Goal: Find specific page/section: Find specific page/section

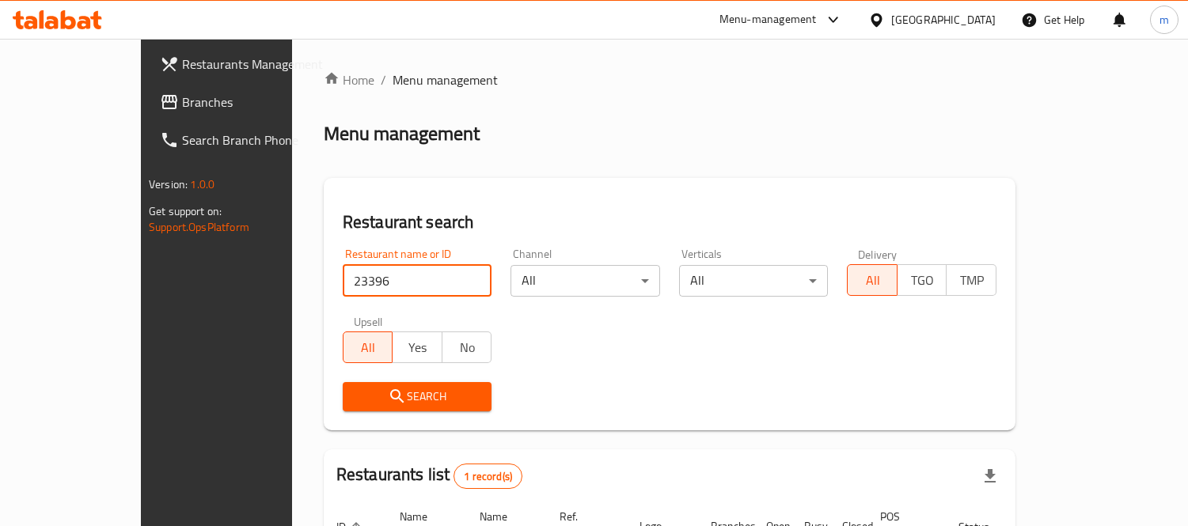
scroll to position [148, 0]
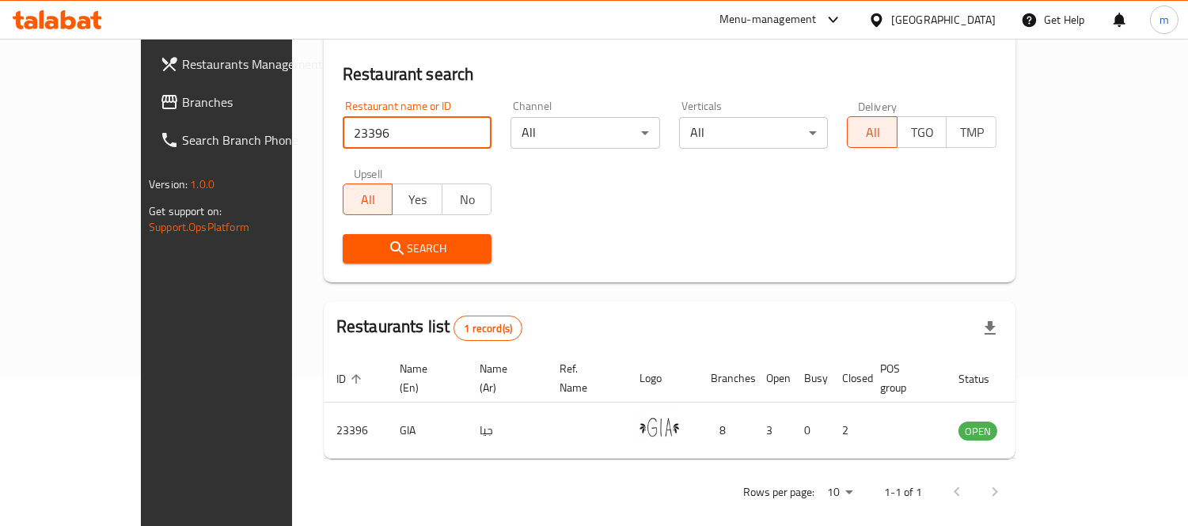
click at [970, 17] on div "[GEOGRAPHIC_DATA]" at bounding box center [943, 19] width 104 height 17
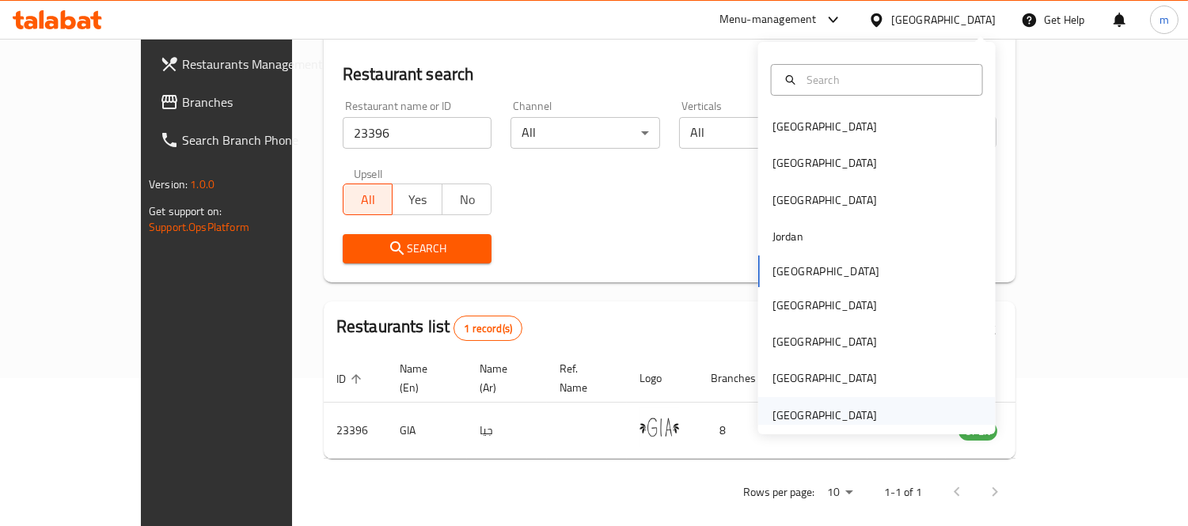
click at [803, 409] on div "[GEOGRAPHIC_DATA]" at bounding box center [824, 415] width 104 height 17
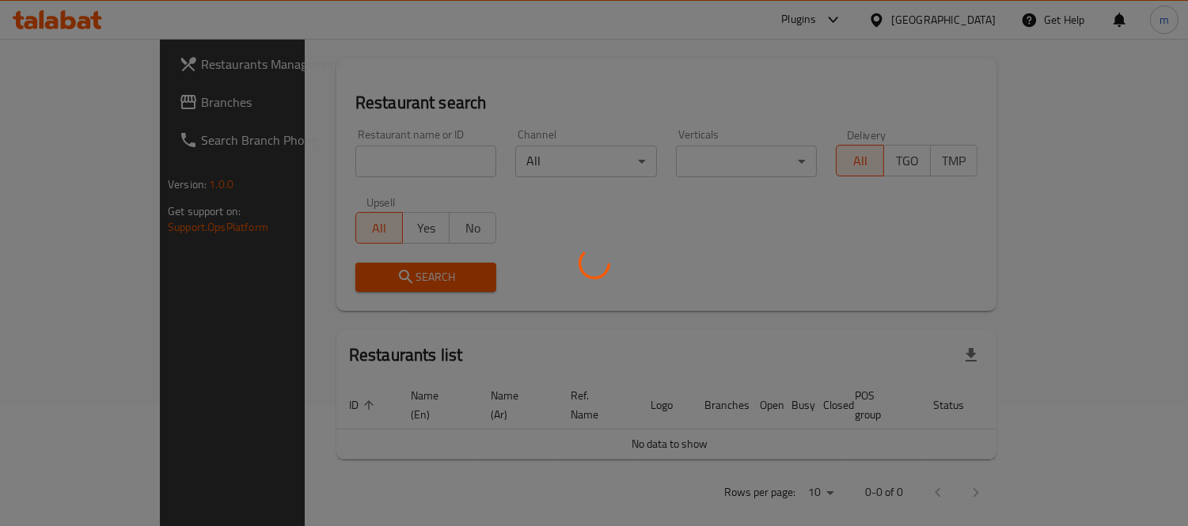
scroll to position [148, 0]
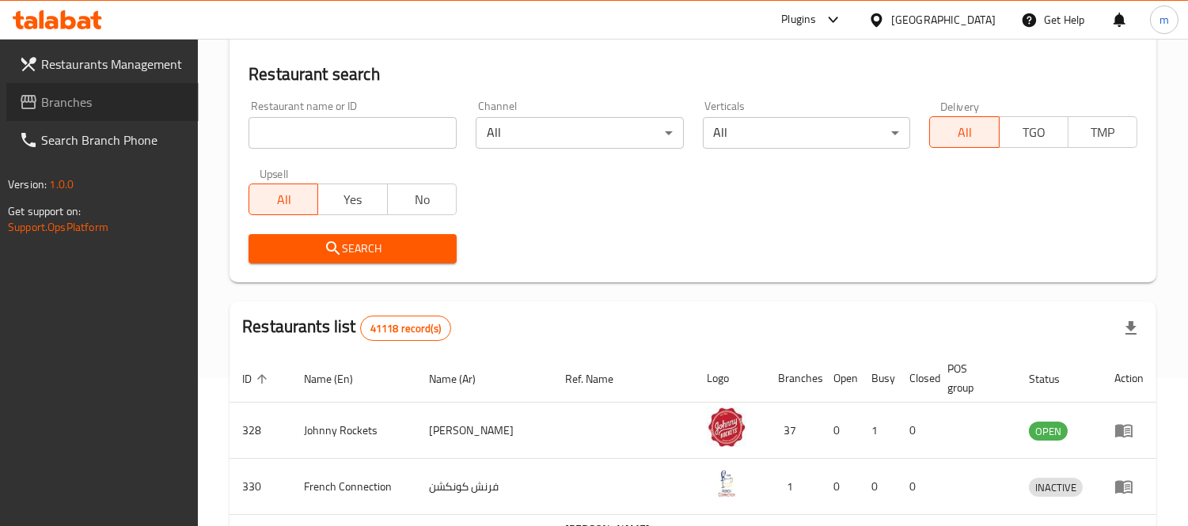
click at [80, 101] on span "Branches" at bounding box center [113, 102] width 145 height 19
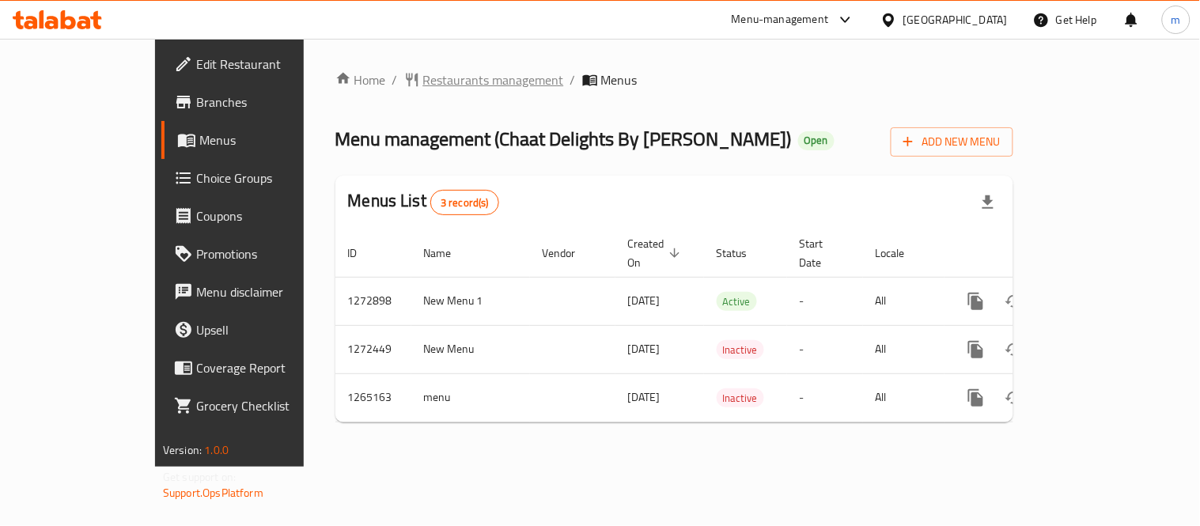
click at [423, 79] on span "Restaurants management" at bounding box center [493, 79] width 141 height 19
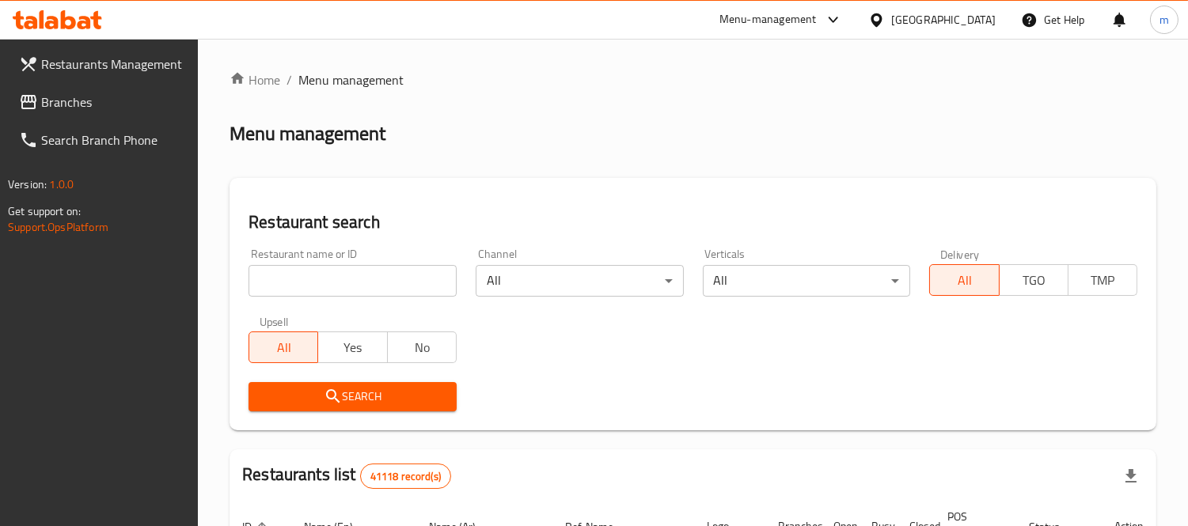
click at [378, 277] on input "search" at bounding box center [352, 281] width 208 height 32
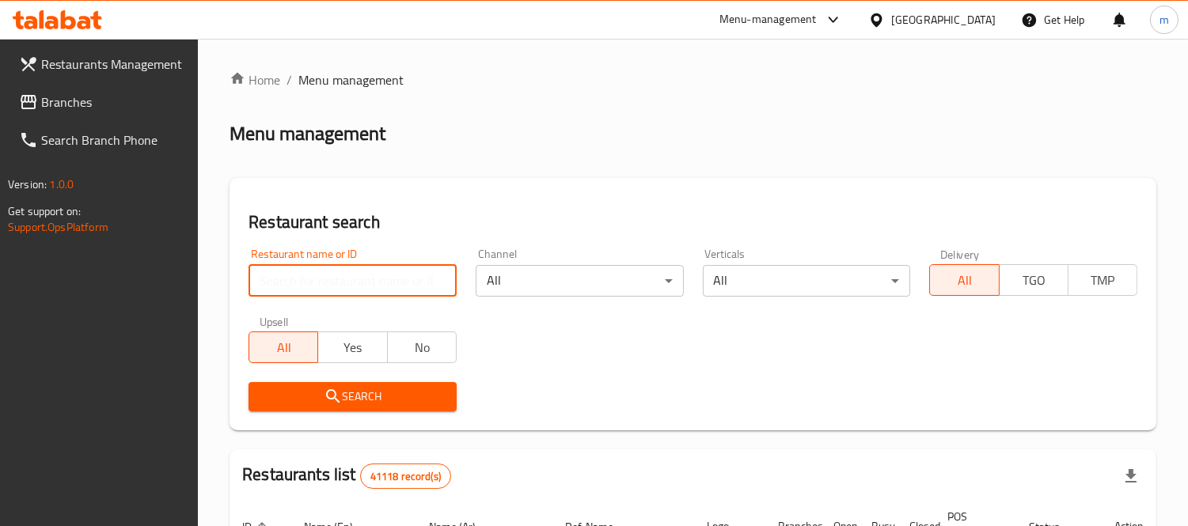
paste input "686635"
type input "686635"
click button "Search" at bounding box center [352, 396] width 208 height 29
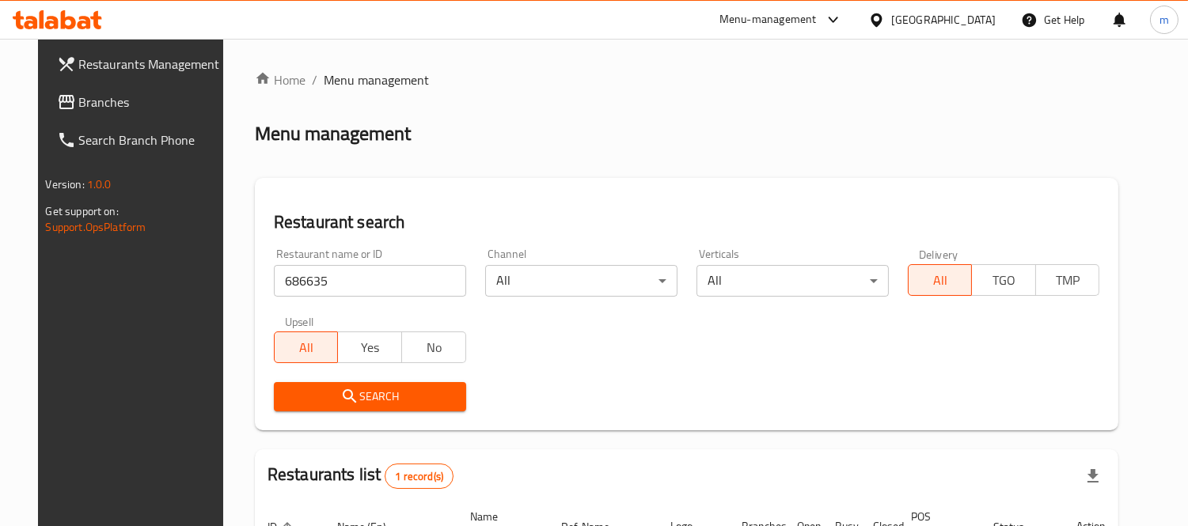
scroll to position [166, 0]
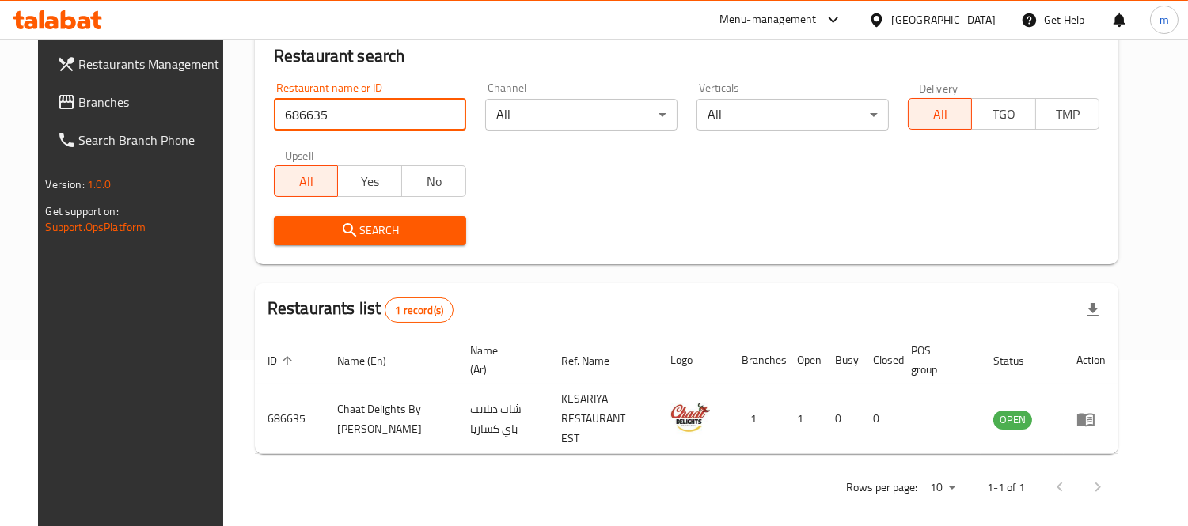
click at [79, 108] on span "Branches" at bounding box center [151, 102] width 145 height 19
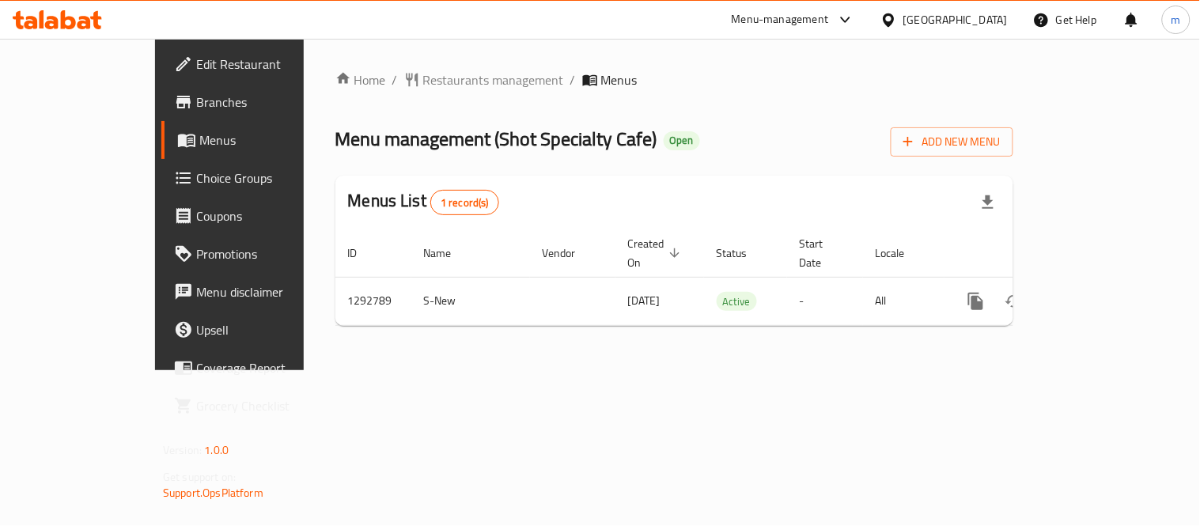
click at [423, 83] on span "Restaurants management" at bounding box center [493, 79] width 141 height 19
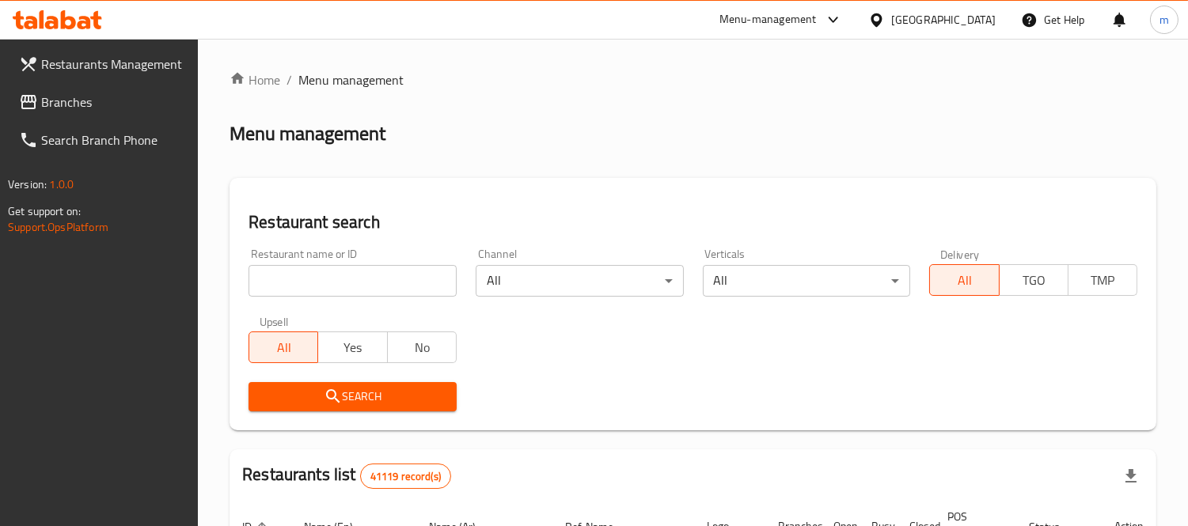
click at [353, 279] on div at bounding box center [594, 263] width 1188 height 526
click at [352, 279] on input "search" at bounding box center [352, 281] width 208 height 32
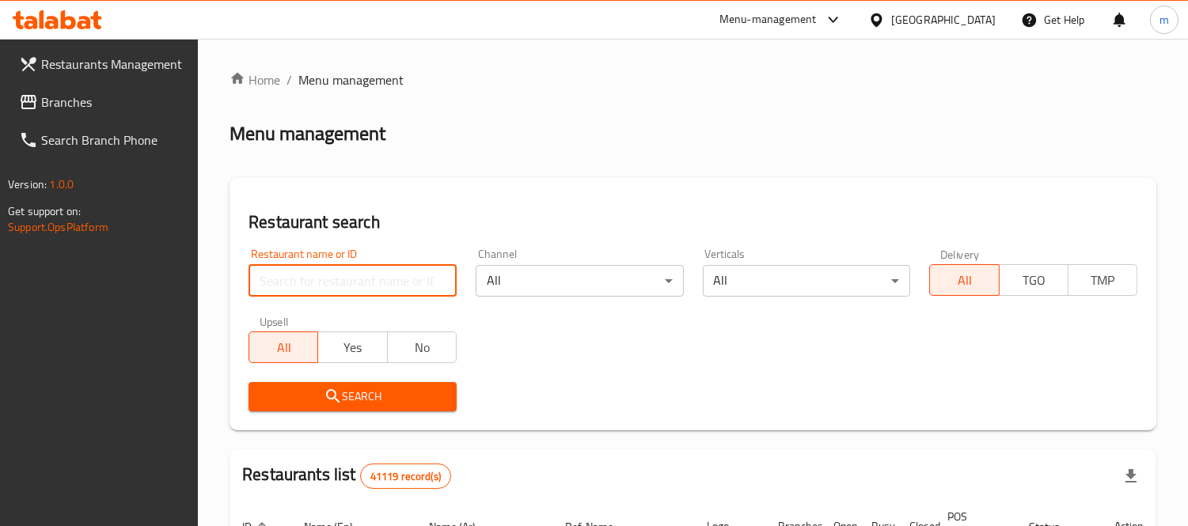
paste input "699227"
type input "699227"
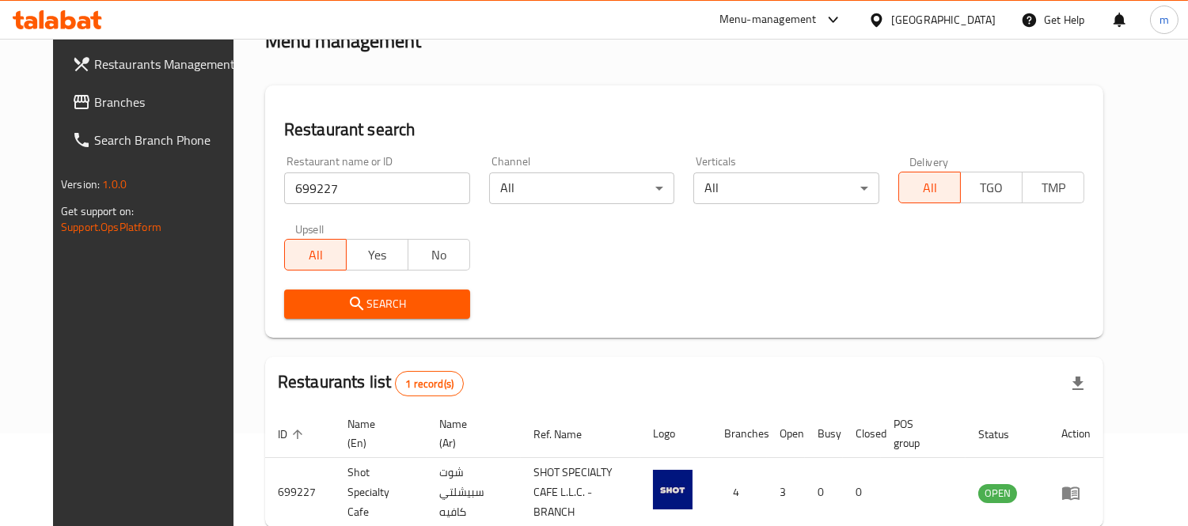
scroll to position [166, 0]
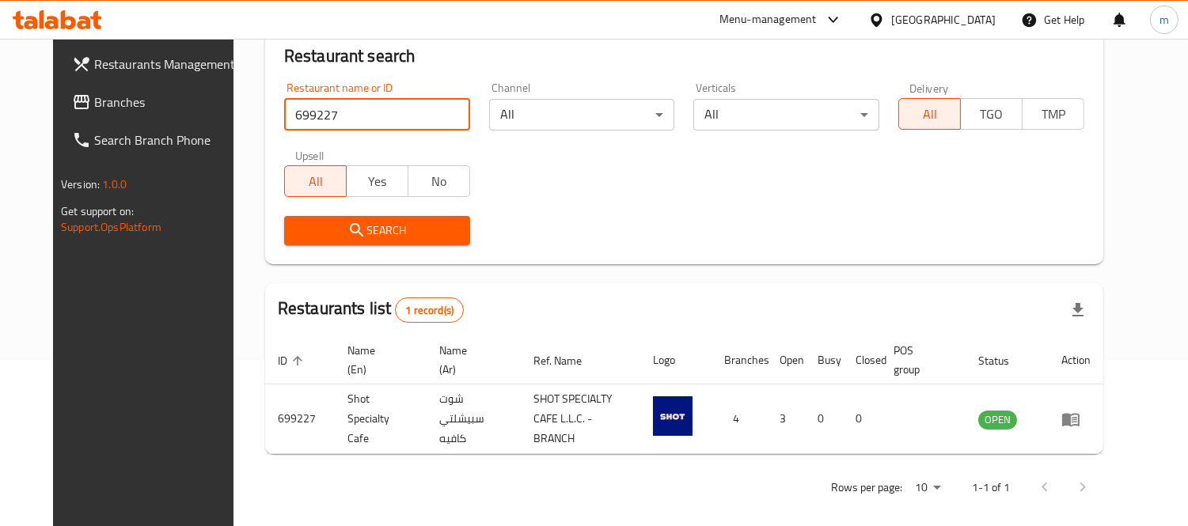
click at [967, 25] on div "[GEOGRAPHIC_DATA]" at bounding box center [943, 19] width 104 height 17
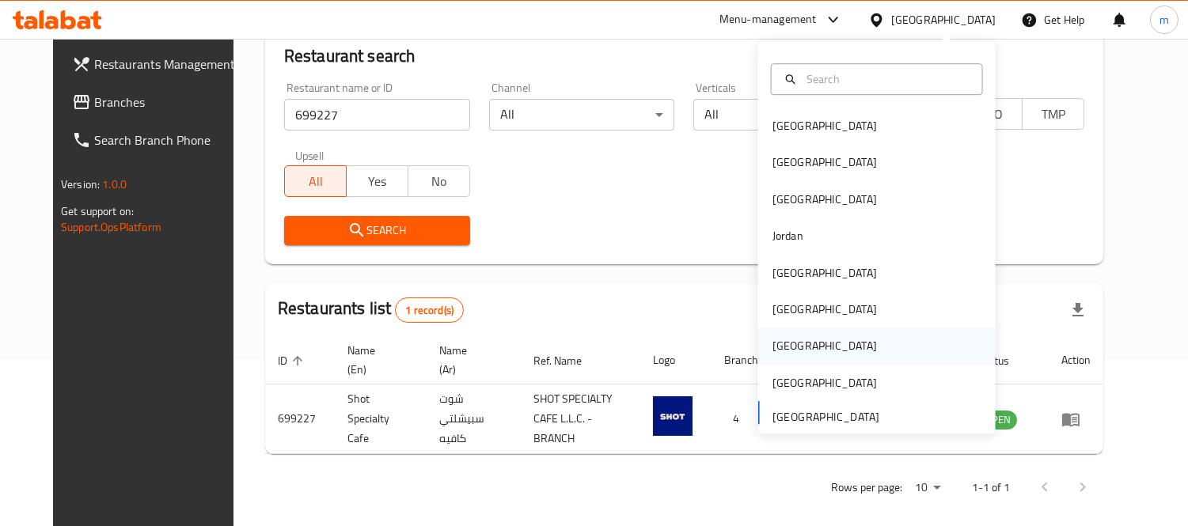
click at [808, 348] on div "[GEOGRAPHIC_DATA]" at bounding box center [876, 346] width 237 height 36
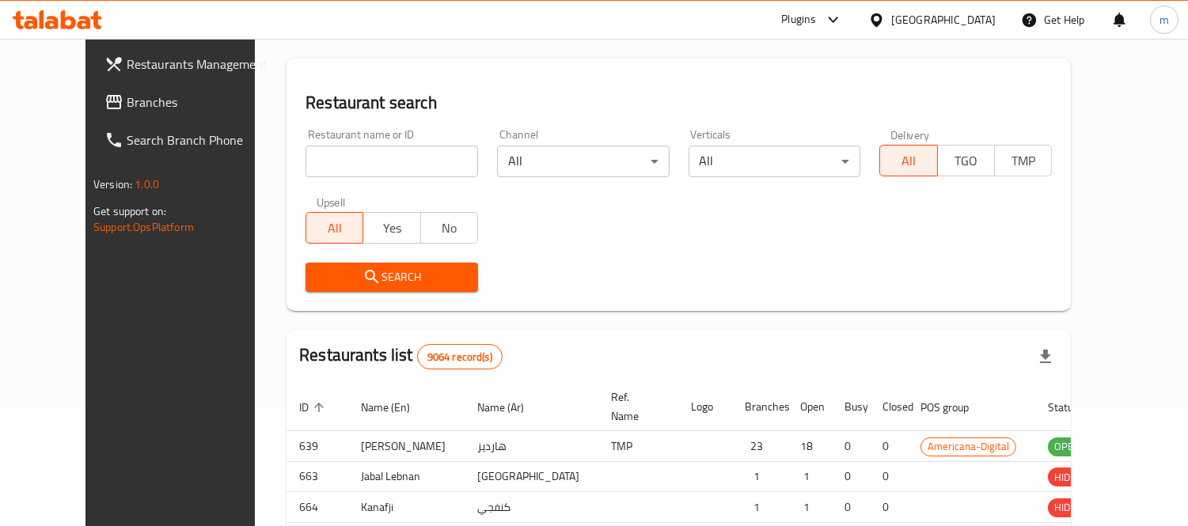
scroll to position [166, 0]
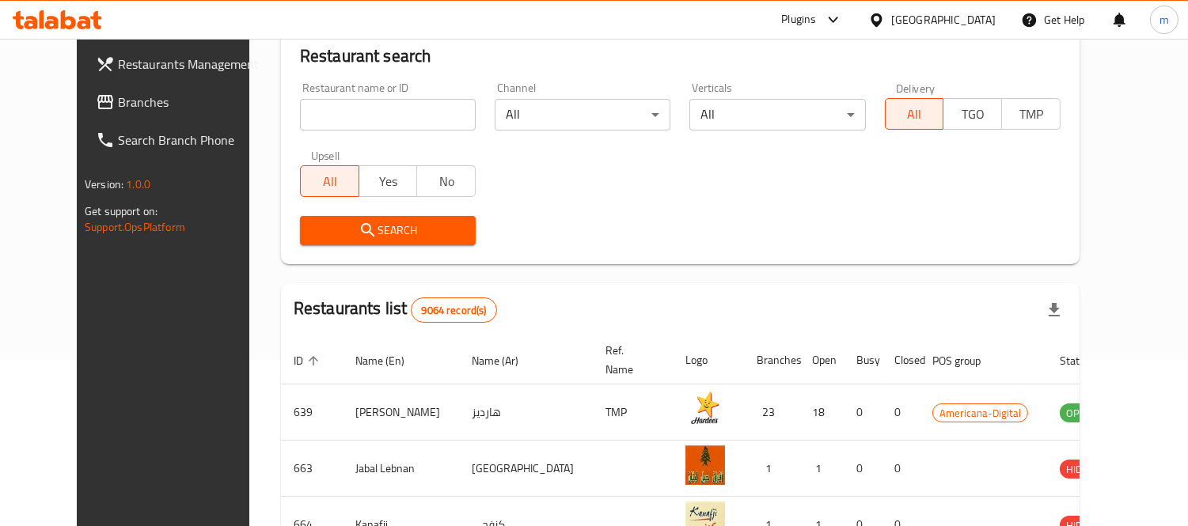
drag, startPoint x: 66, startPoint y: 89, endPoint x: 81, endPoint y: 100, distance: 18.0
click at [118, 93] on span "Branches" at bounding box center [190, 102] width 145 height 19
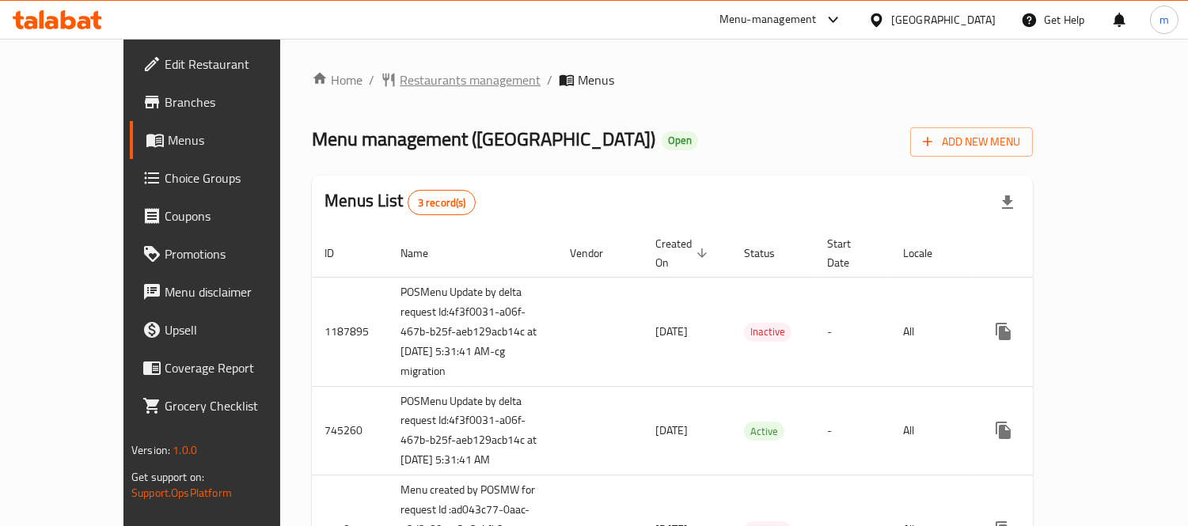
click at [400, 76] on span "Restaurants management" at bounding box center [470, 79] width 141 height 19
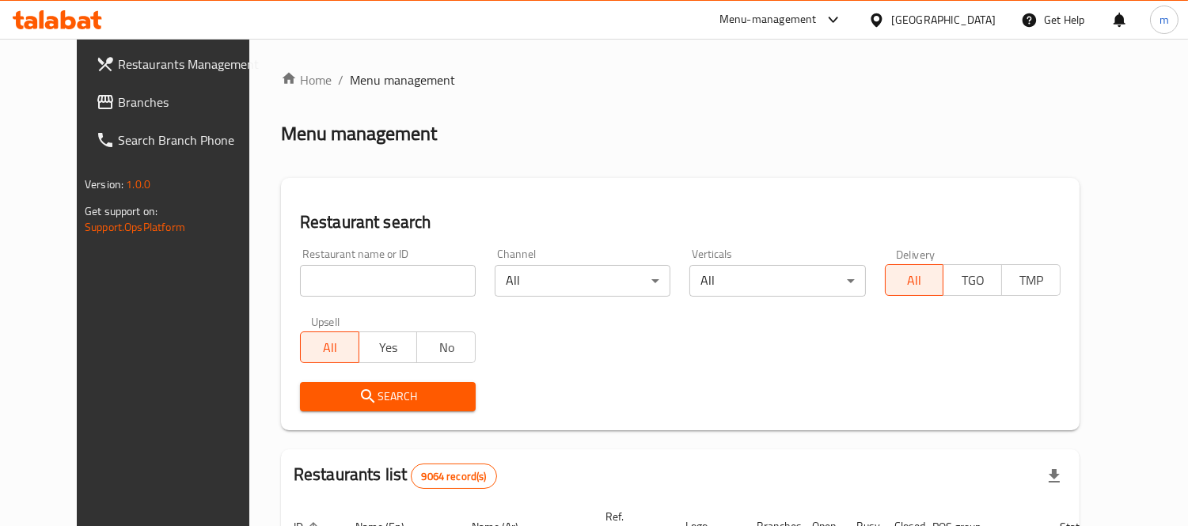
click at [342, 270] on input "search" at bounding box center [388, 281] width 176 height 32
paste input "606120"
type input "606120"
click button "Search" at bounding box center [388, 396] width 176 height 29
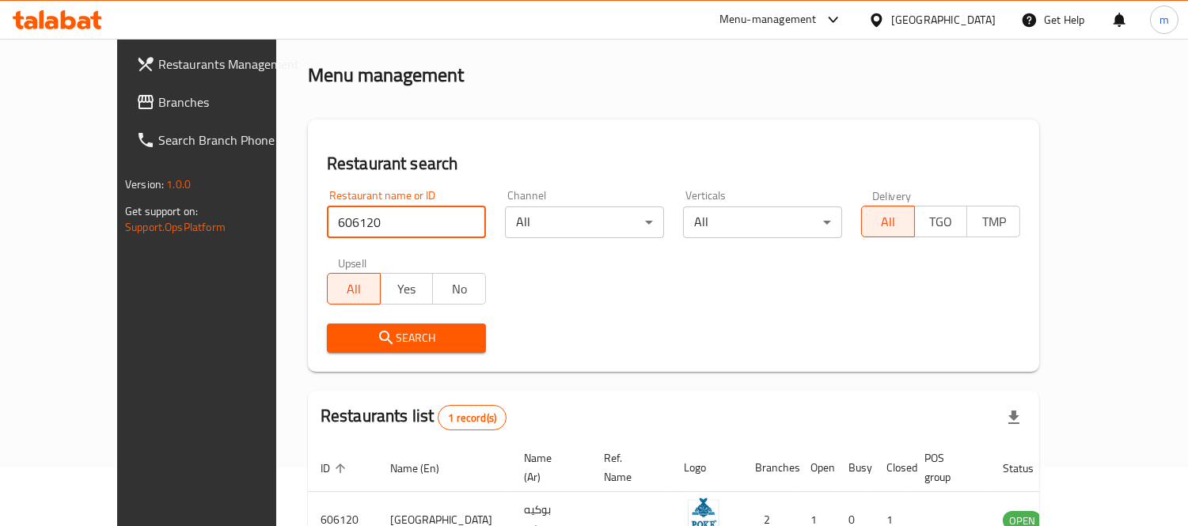
scroll to position [148, 0]
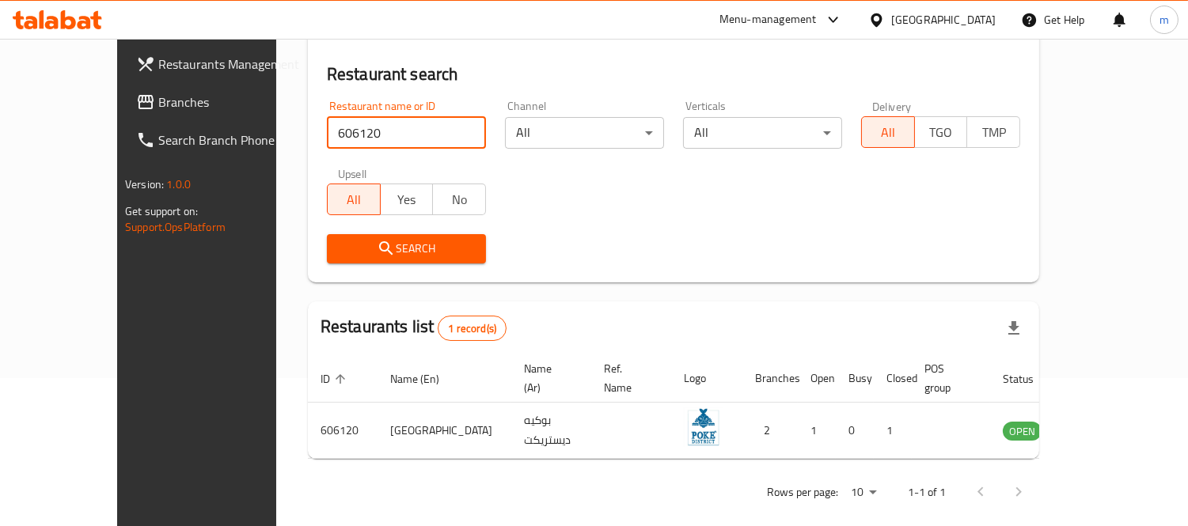
click at [978, 28] on div "[GEOGRAPHIC_DATA]" at bounding box center [943, 19] width 104 height 17
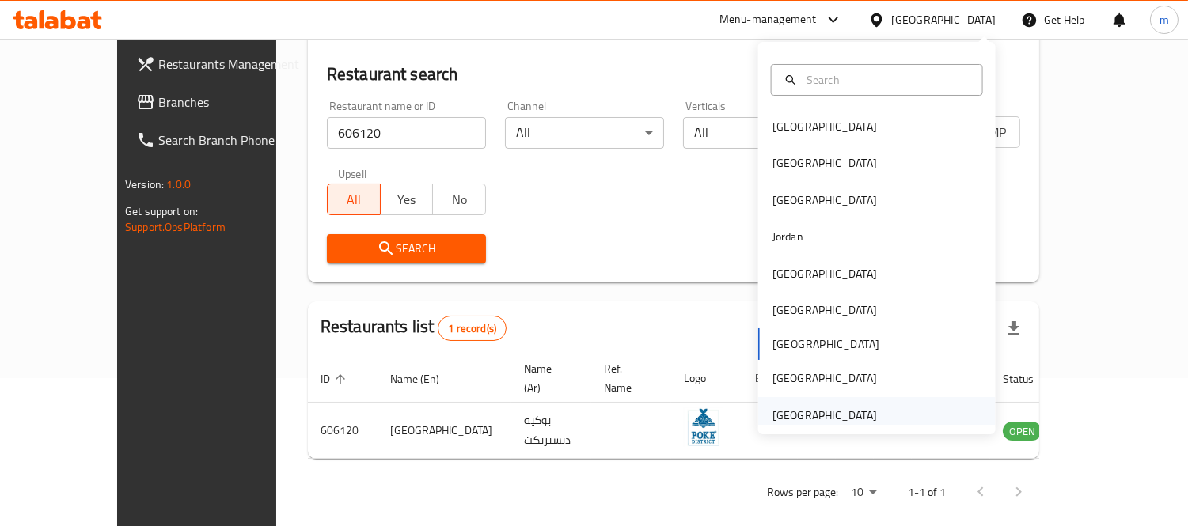
click at [809, 418] on div "[GEOGRAPHIC_DATA]" at bounding box center [824, 415] width 104 height 17
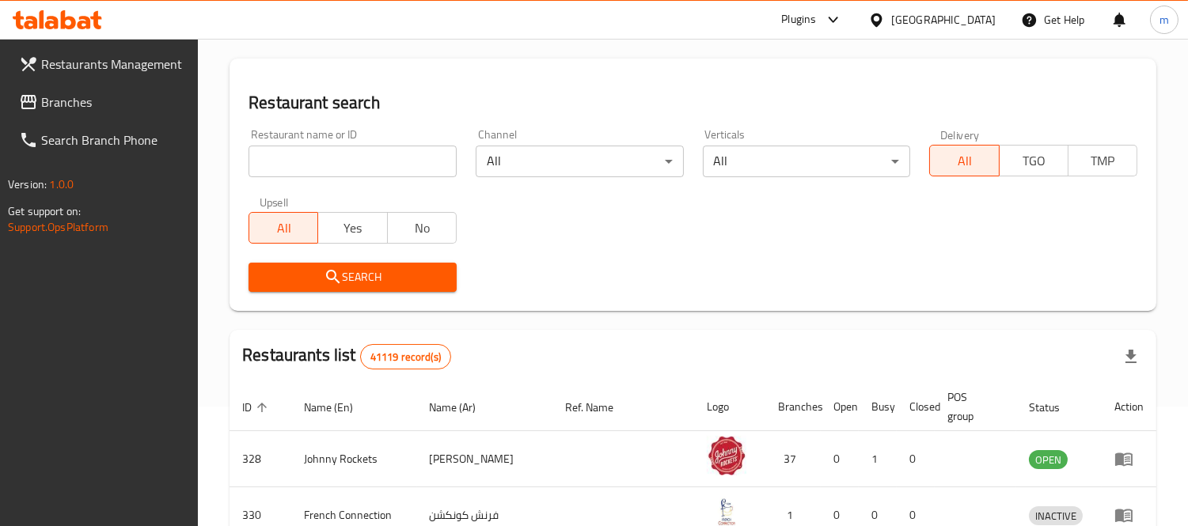
scroll to position [148, 0]
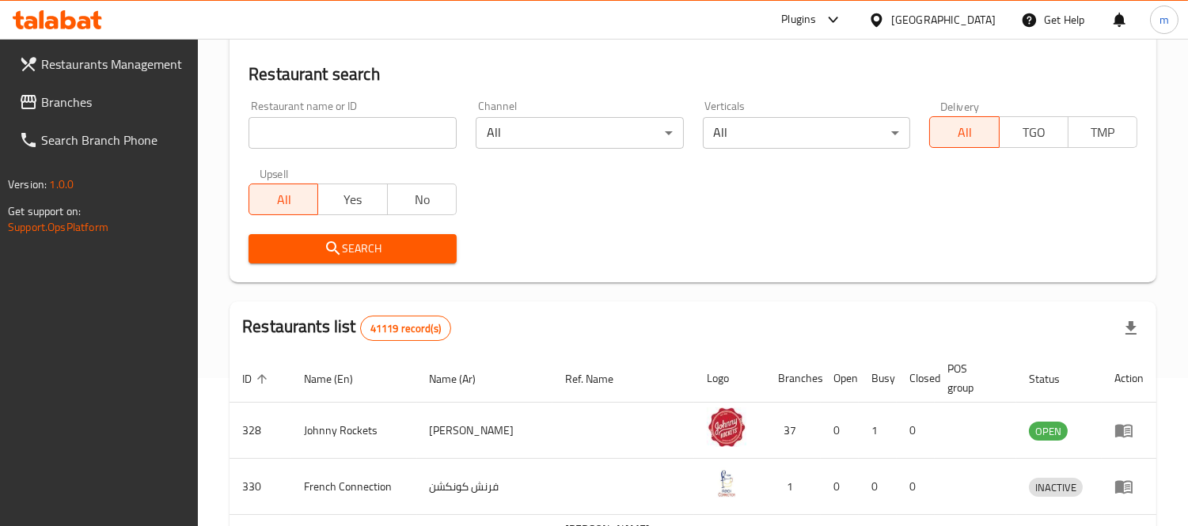
click at [77, 96] on span "Branches" at bounding box center [113, 102] width 145 height 19
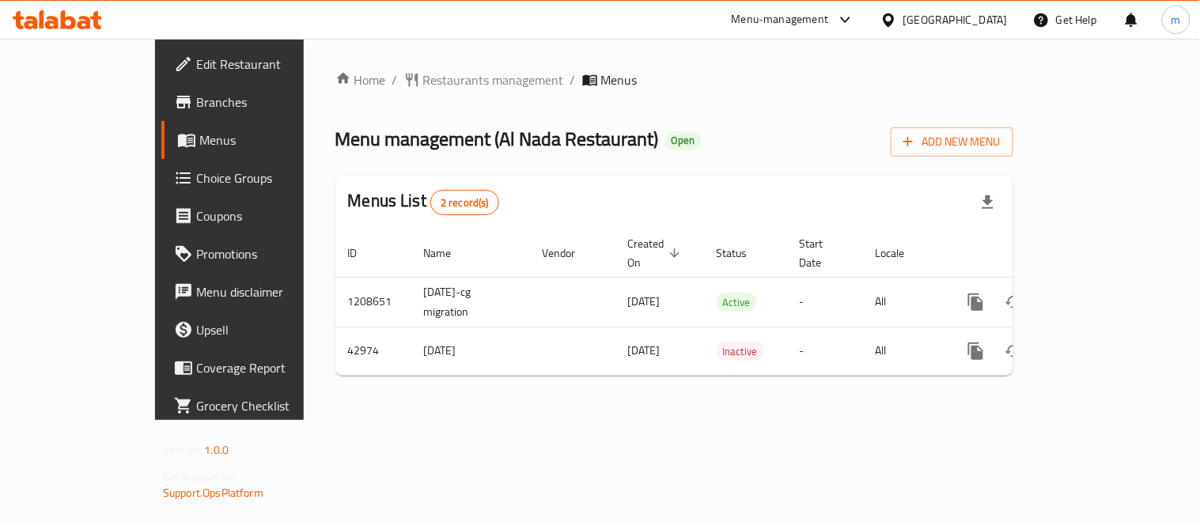
click at [423, 76] on span "Restaurants management" at bounding box center [493, 79] width 141 height 19
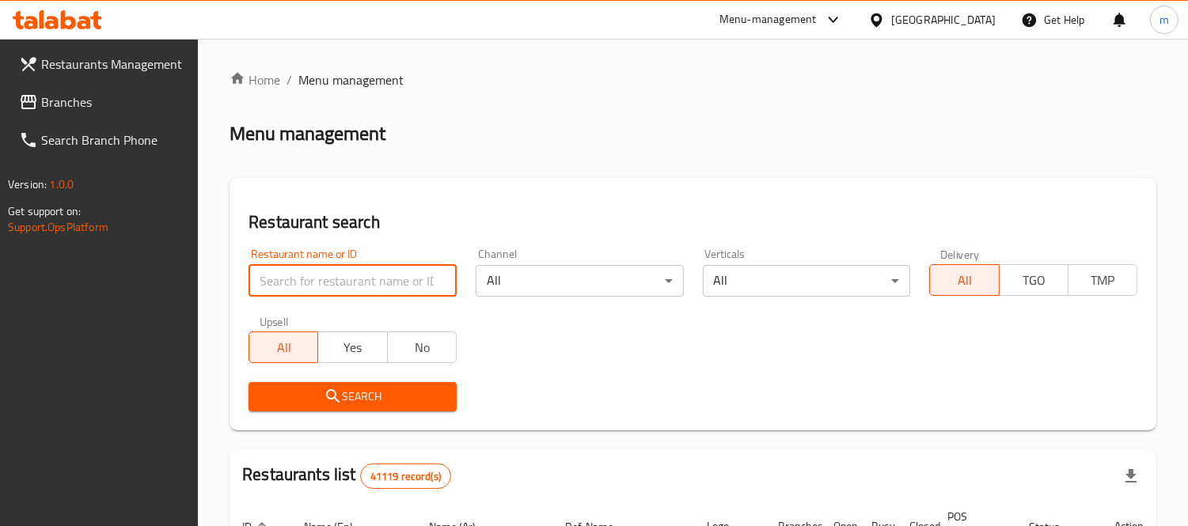
drag, startPoint x: 375, startPoint y: 277, endPoint x: 367, endPoint y: 272, distance: 9.2
click at [375, 277] on input "search" at bounding box center [352, 281] width 208 height 32
paste input "22277"
type input "22277"
click button "Search" at bounding box center [352, 396] width 208 height 29
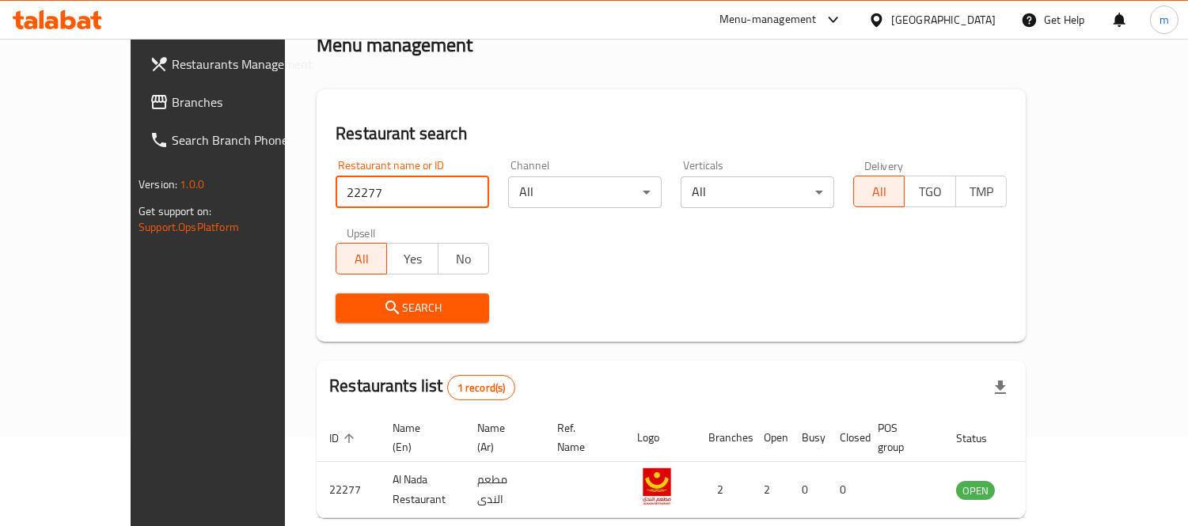
scroll to position [148, 0]
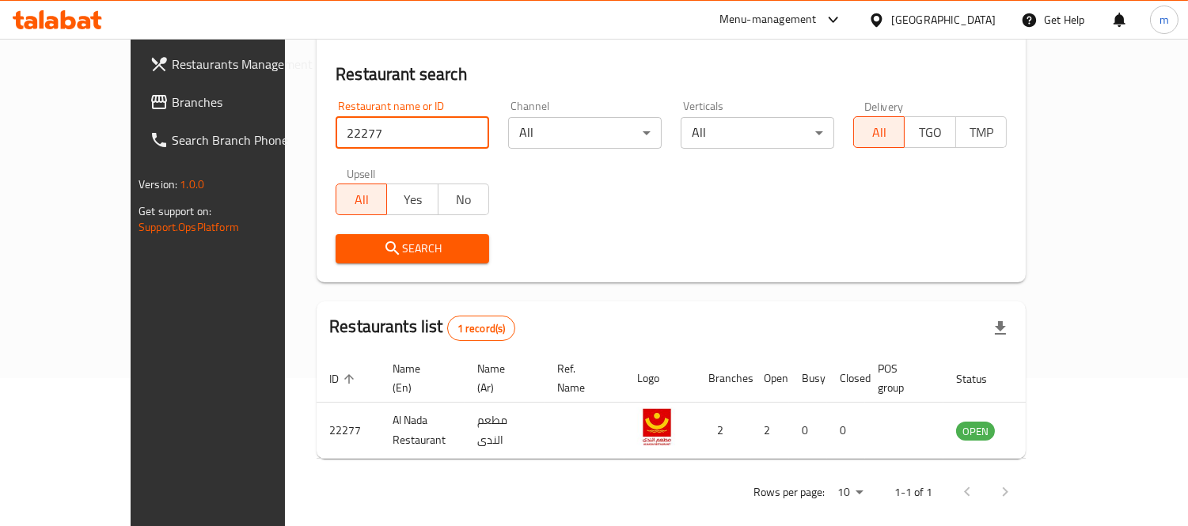
click at [958, 20] on div "[GEOGRAPHIC_DATA]" at bounding box center [943, 19] width 104 height 17
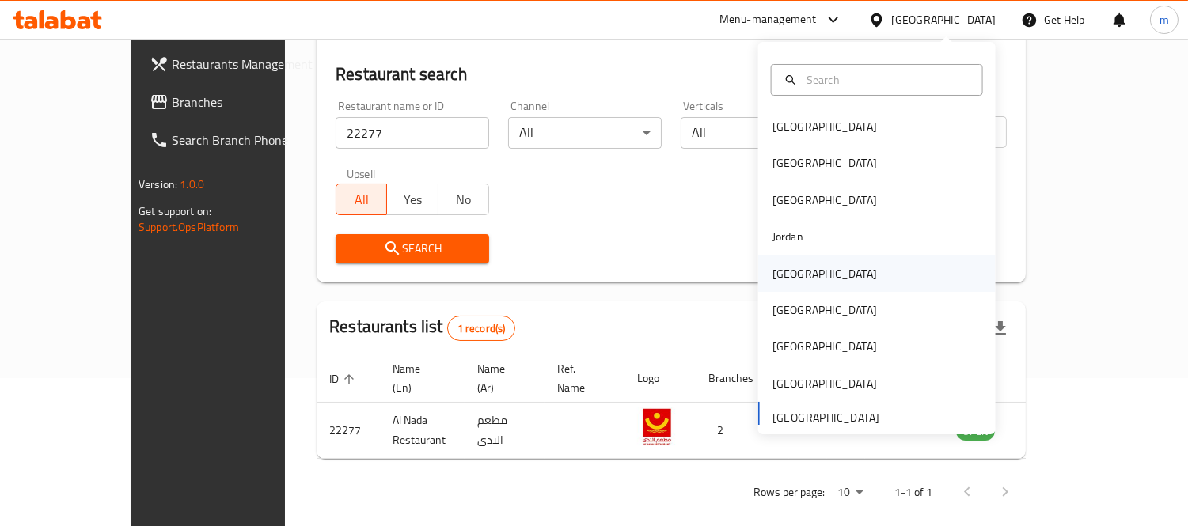
click at [780, 273] on div "[GEOGRAPHIC_DATA]" at bounding box center [824, 273] width 104 height 17
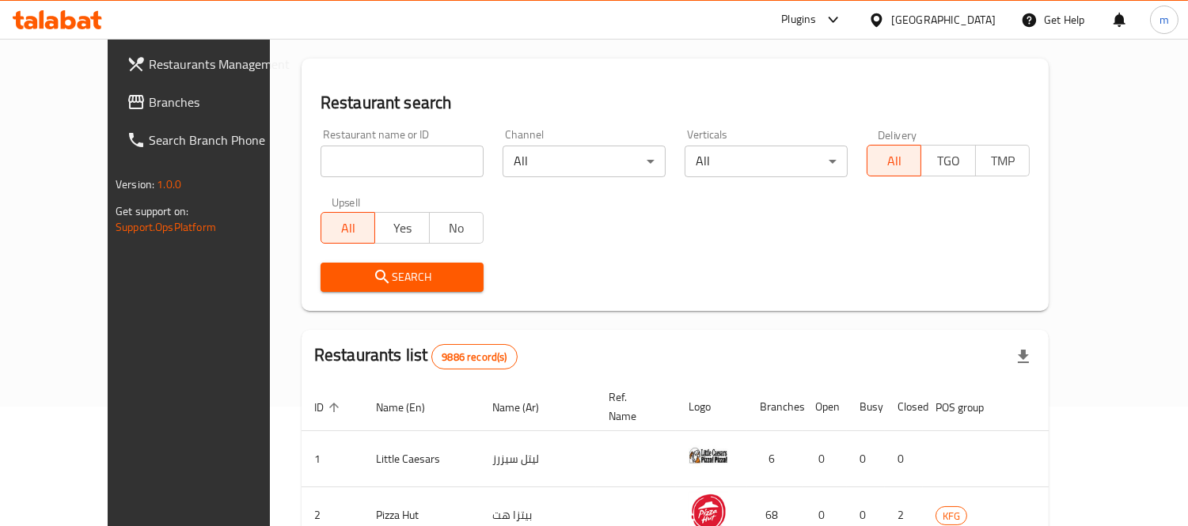
scroll to position [148, 0]
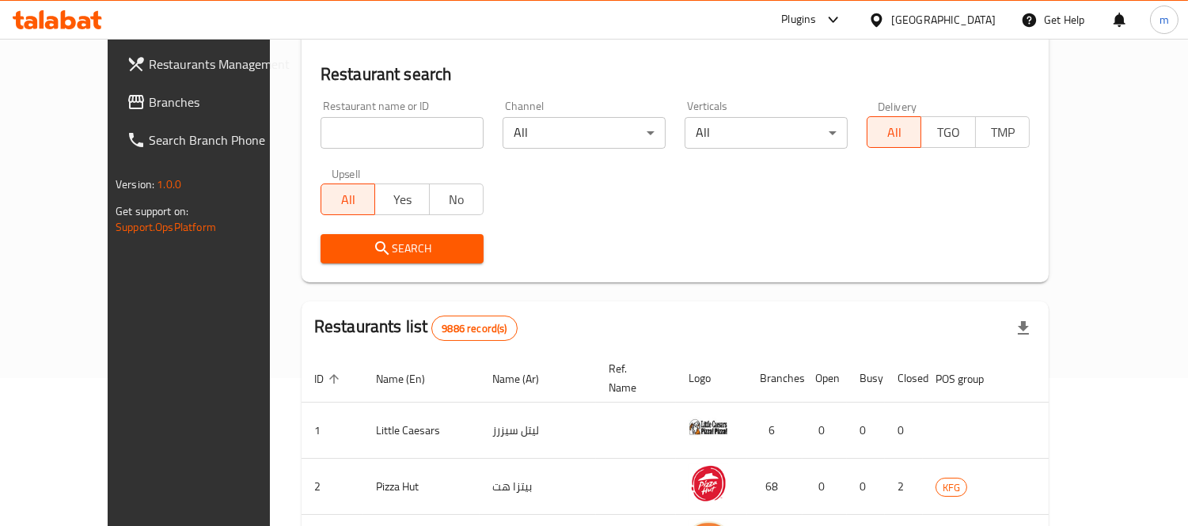
click at [149, 100] on span "Branches" at bounding box center [221, 102] width 145 height 19
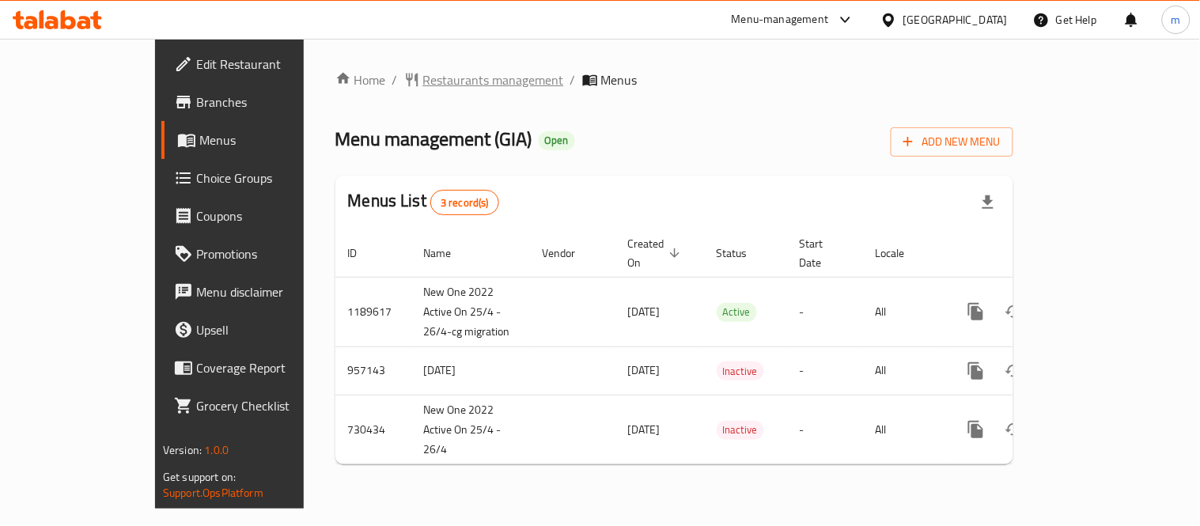
click at [423, 85] on span "Restaurants management" at bounding box center [493, 79] width 141 height 19
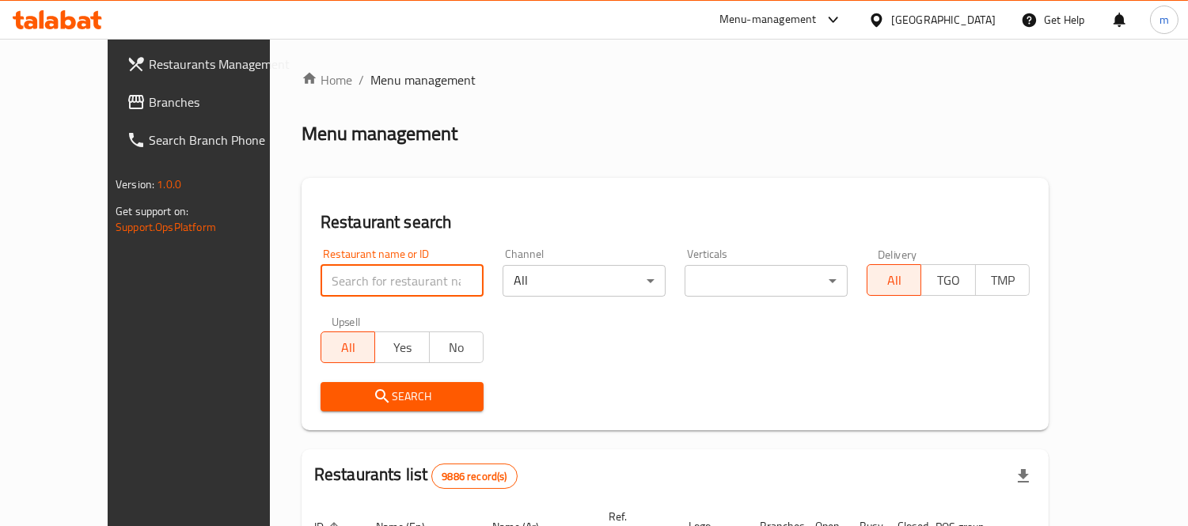
click at [398, 275] on input "search" at bounding box center [401, 281] width 163 height 32
paste input "23396"
type input "23396"
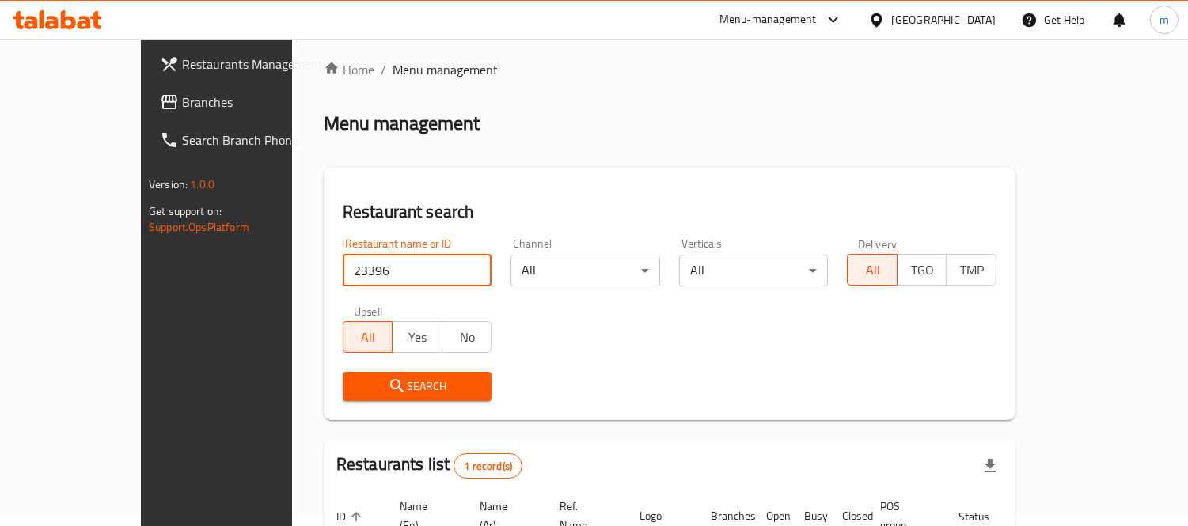
scroll to position [148, 0]
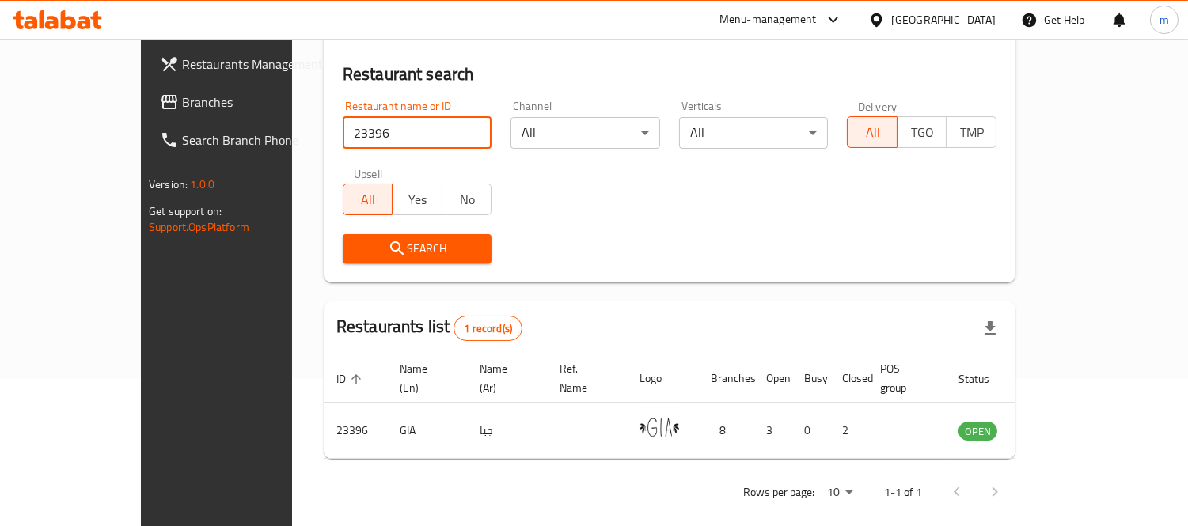
click at [982, 20] on div "[GEOGRAPHIC_DATA]" at bounding box center [943, 19] width 104 height 17
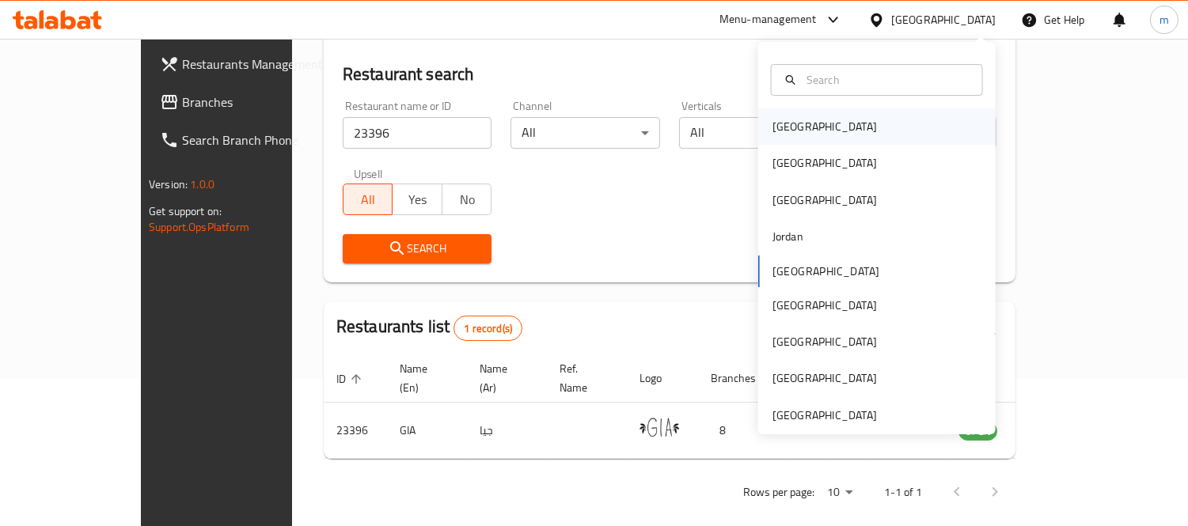
click at [794, 125] on div "[GEOGRAPHIC_DATA]" at bounding box center [824, 126] width 104 height 17
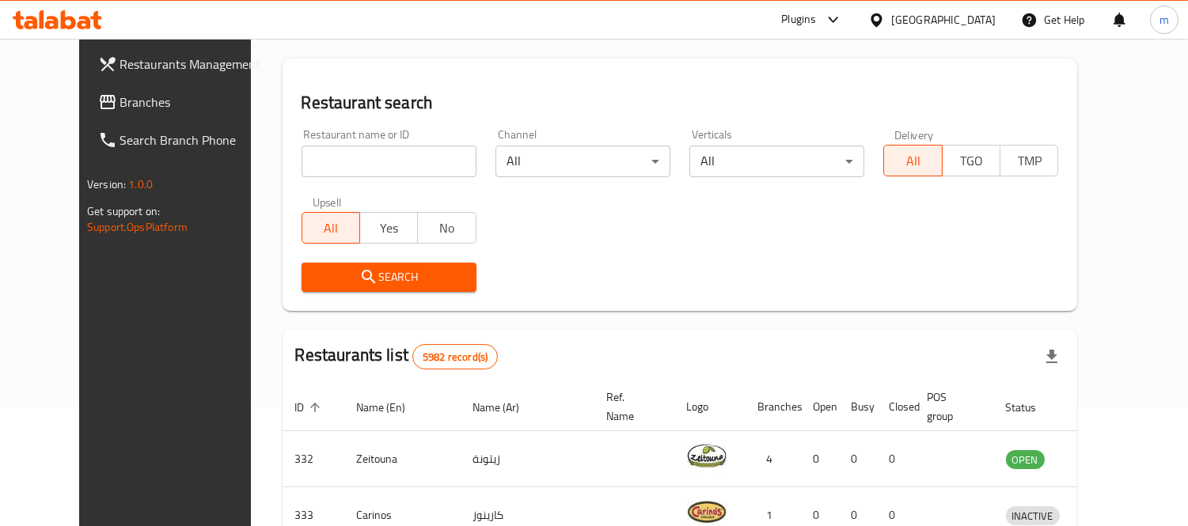
scroll to position [148, 0]
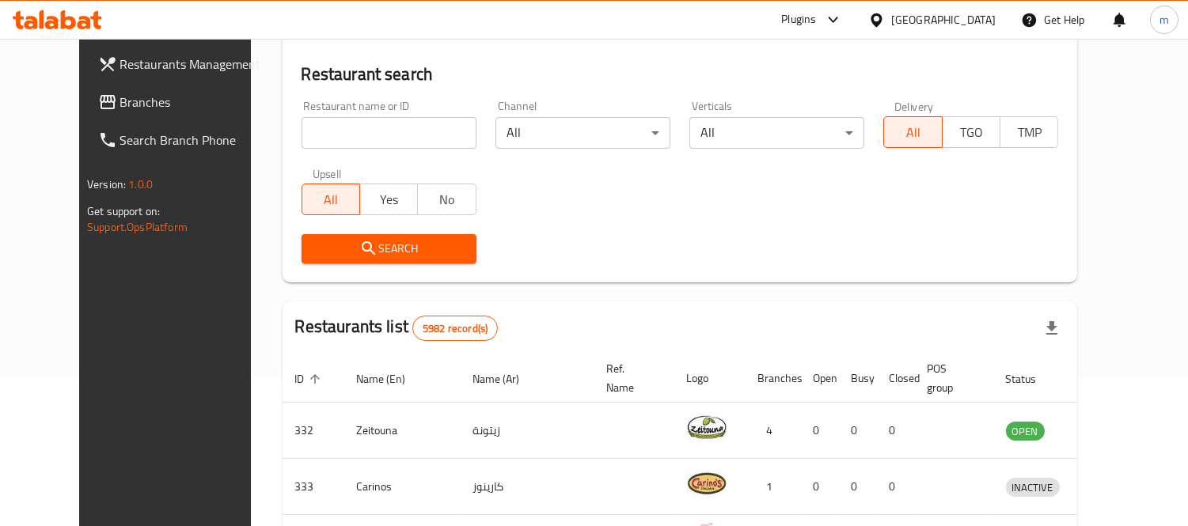
click at [120, 101] on span "Branches" at bounding box center [192, 102] width 145 height 19
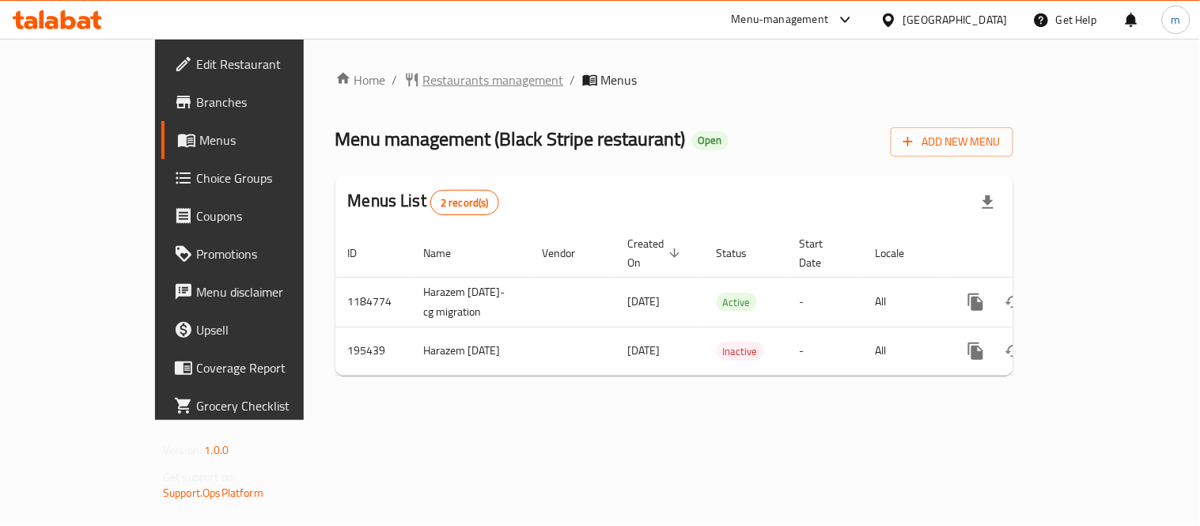
click at [423, 81] on span "Restaurants management" at bounding box center [493, 79] width 141 height 19
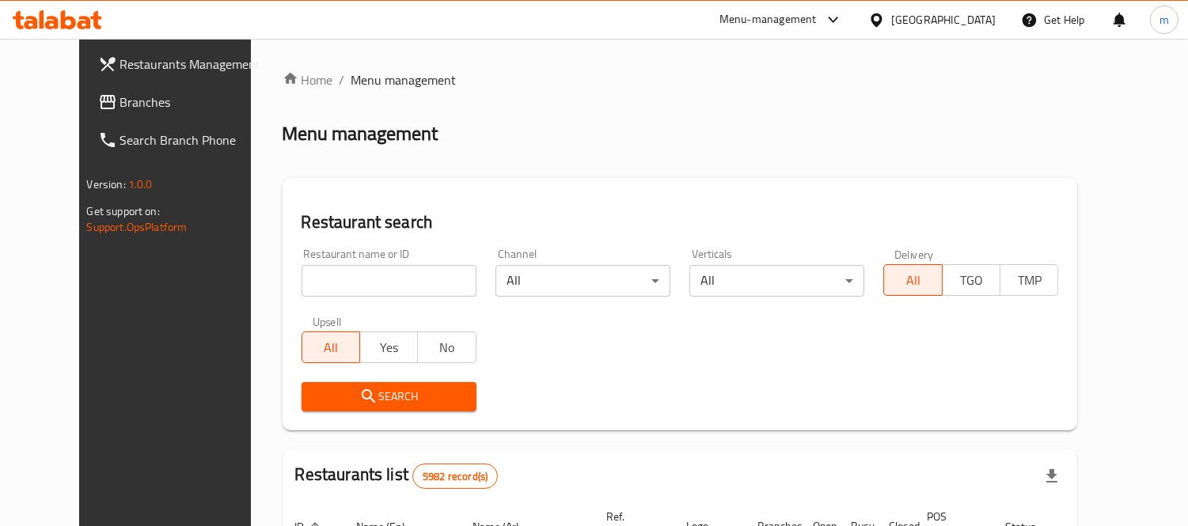
click at [392, 288] on input "search" at bounding box center [388, 281] width 175 height 32
paste input "621516"
type input "621516"
click button "Search" at bounding box center [388, 396] width 175 height 29
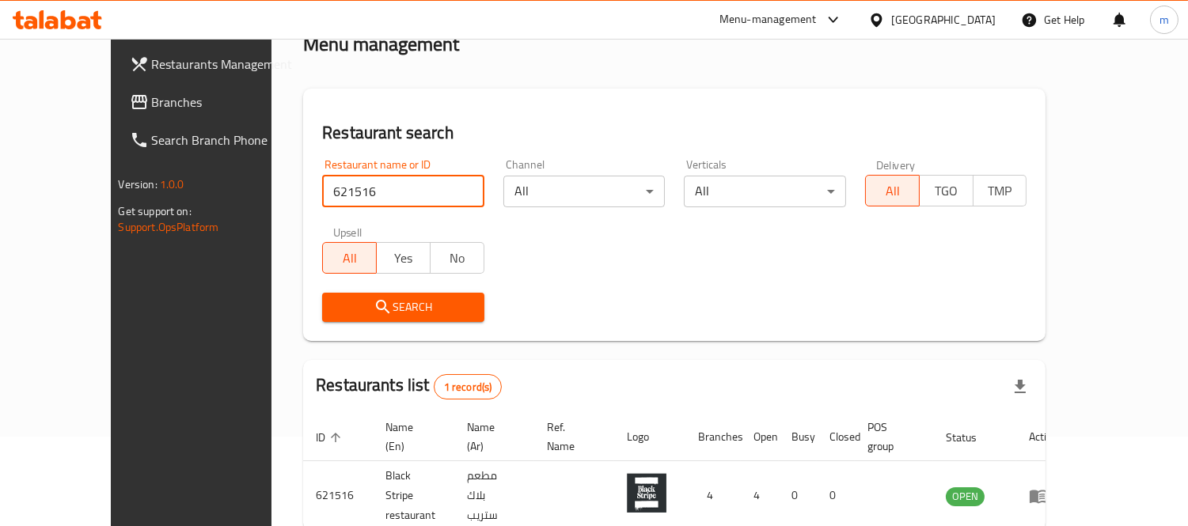
scroll to position [148, 0]
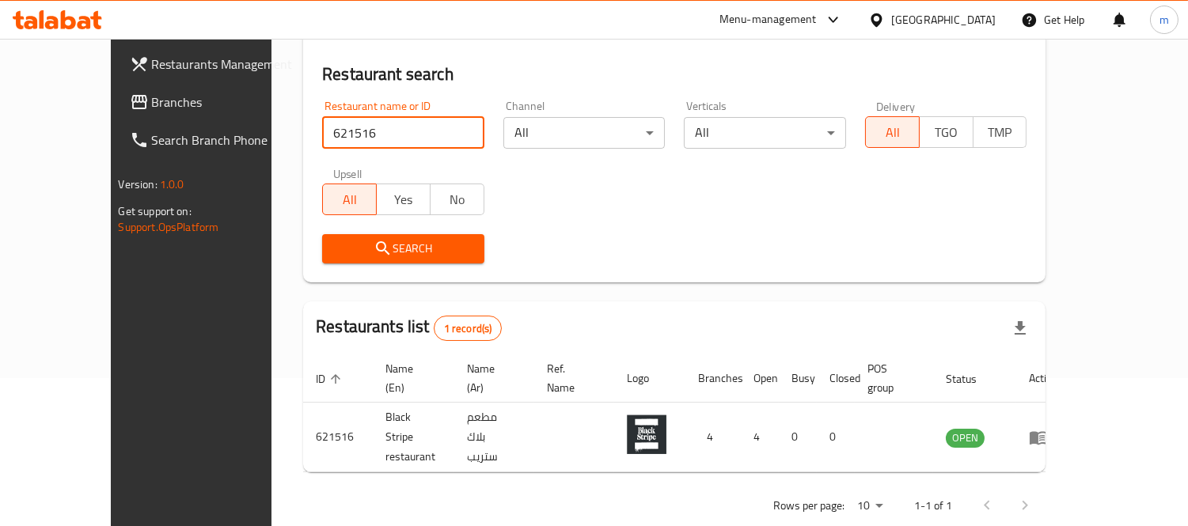
click at [970, 17] on div "[GEOGRAPHIC_DATA]" at bounding box center [943, 19] width 104 height 17
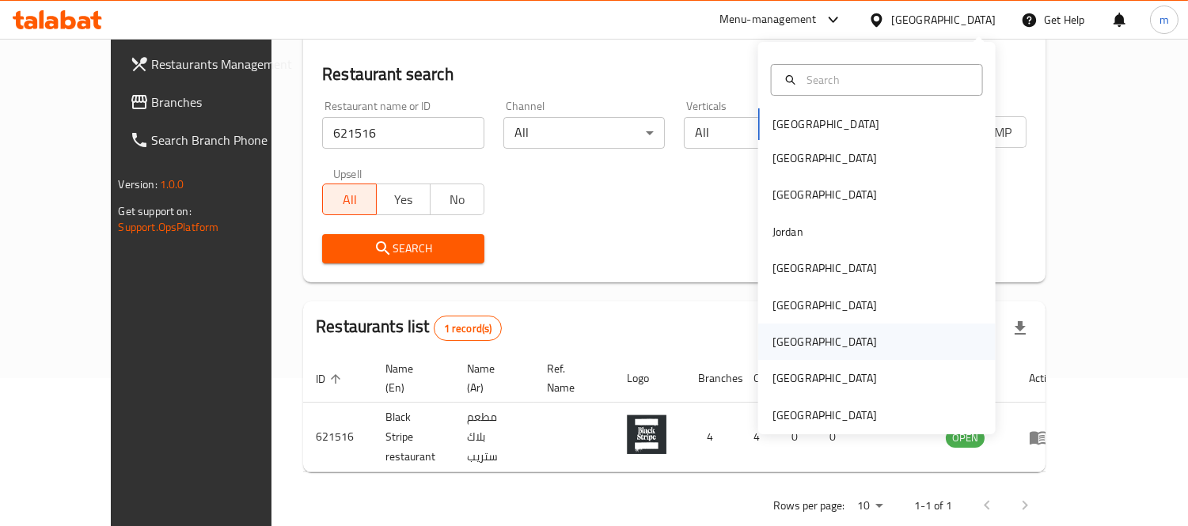
click at [780, 336] on div "[GEOGRAPHIC_DATA]" at bounding box center [824, 341] width 104 height 17
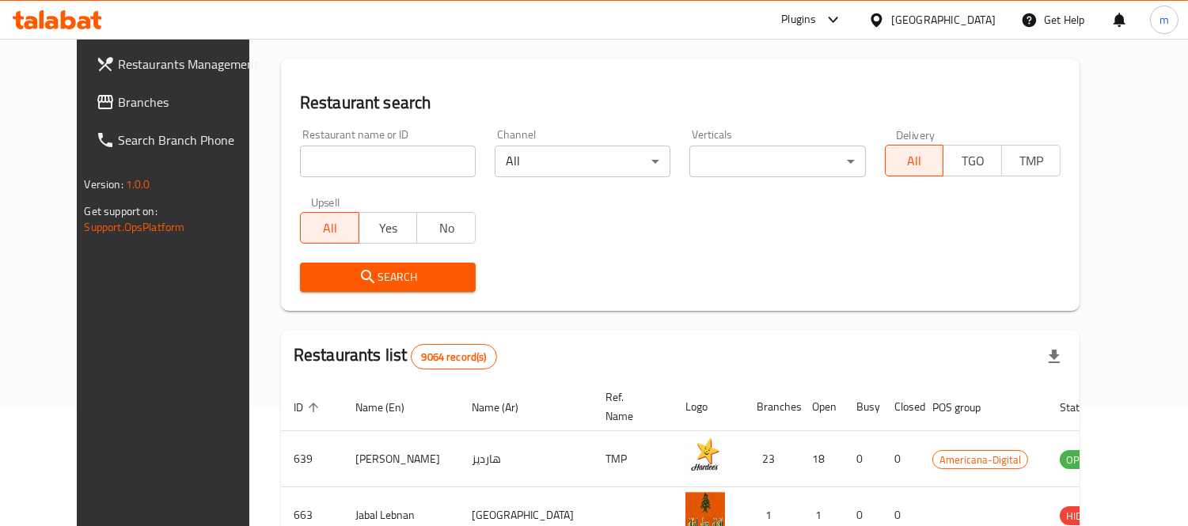
scroll to position [148, 0]
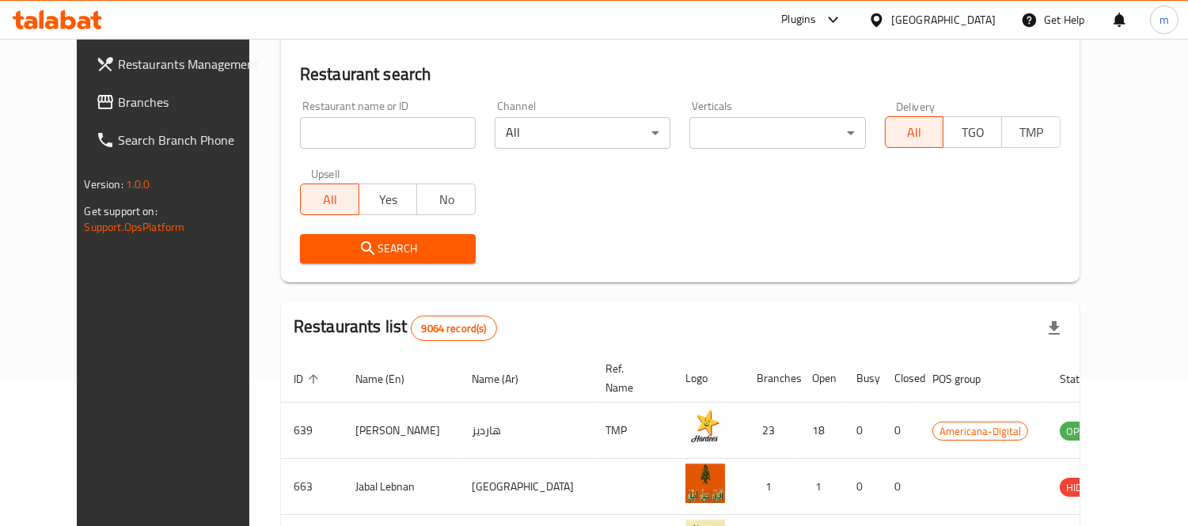
click at [118, 111] on span "Branches" at bounding box center [190, 102] width 145 height 19
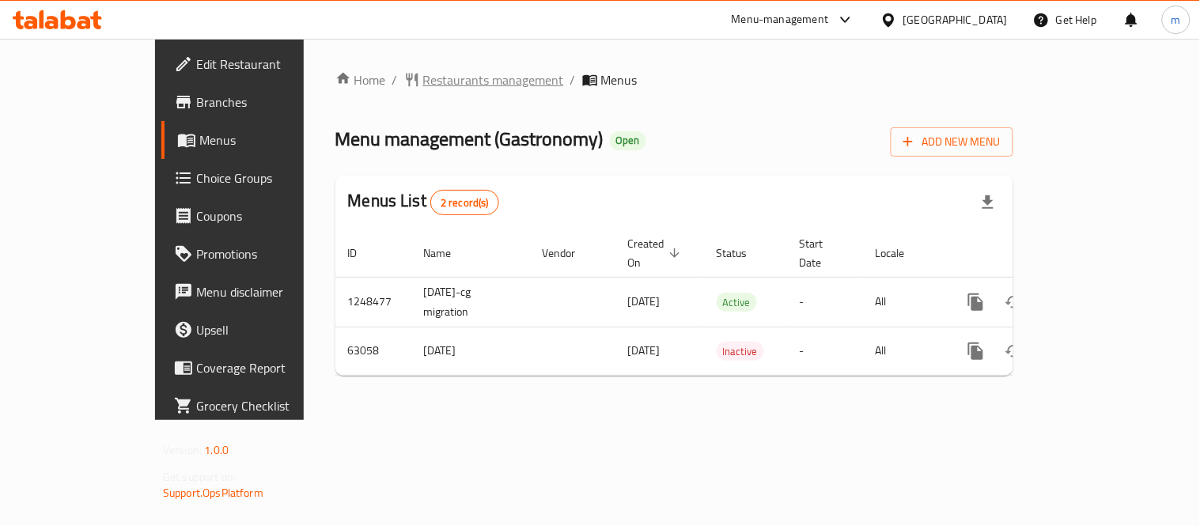
click at [423, 73] on span "Restaurants management" at bounding box center [493, 79] width 141 height 19
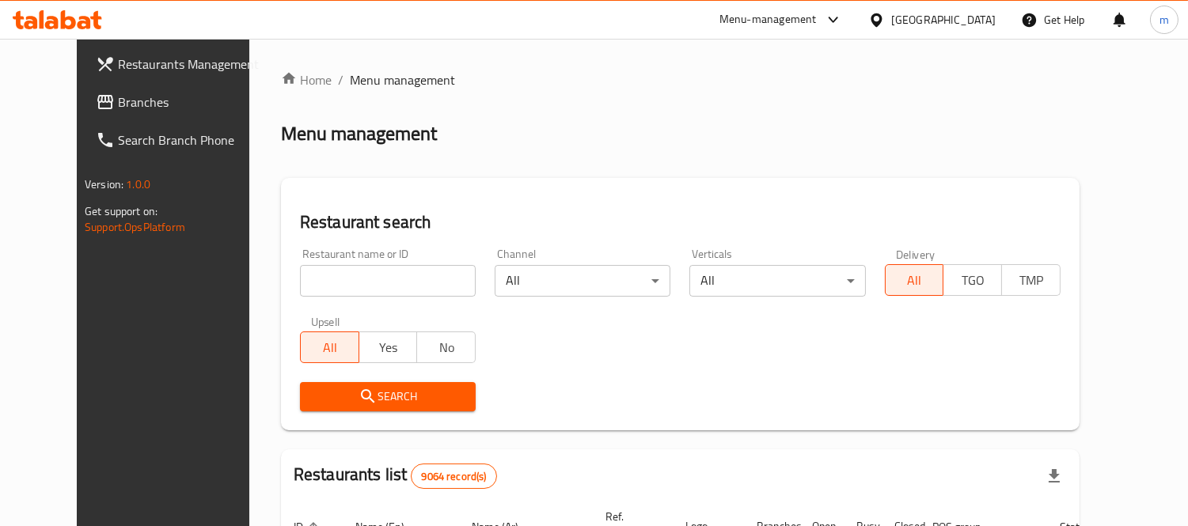
click at [418, 279] on input "search" at bounding box center [388, 281] width 176 height 32
paste input "600031"
type input "600031"
click button "Search" at bounding box center [388, 396] width 176 height 29
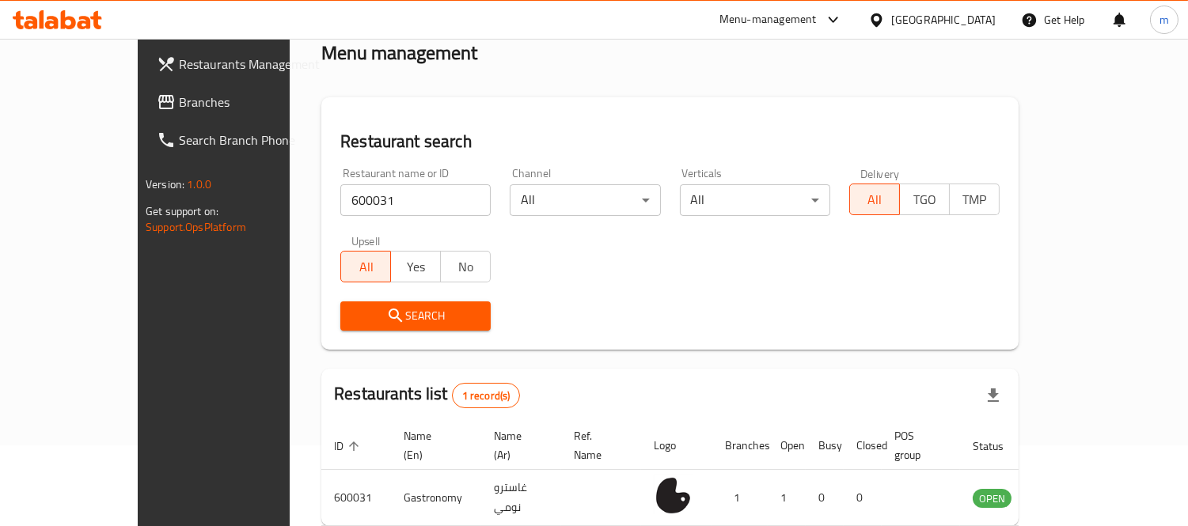
scroll to position [148, 0]
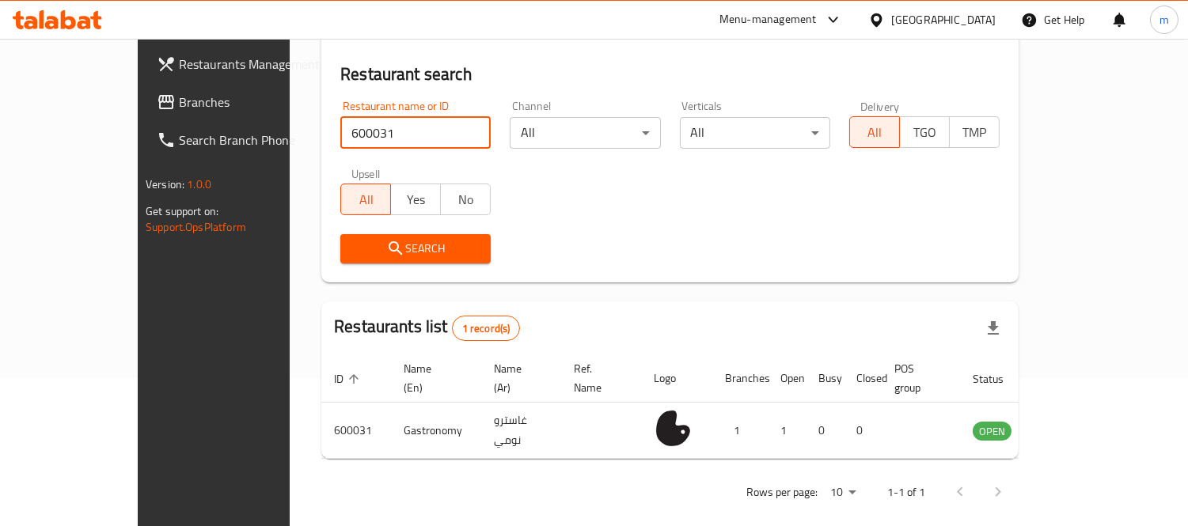
click at [968, 26] on div "[GEOGRAPHIC_DATA]" at bounding box center [943, 19] width 104 height 17
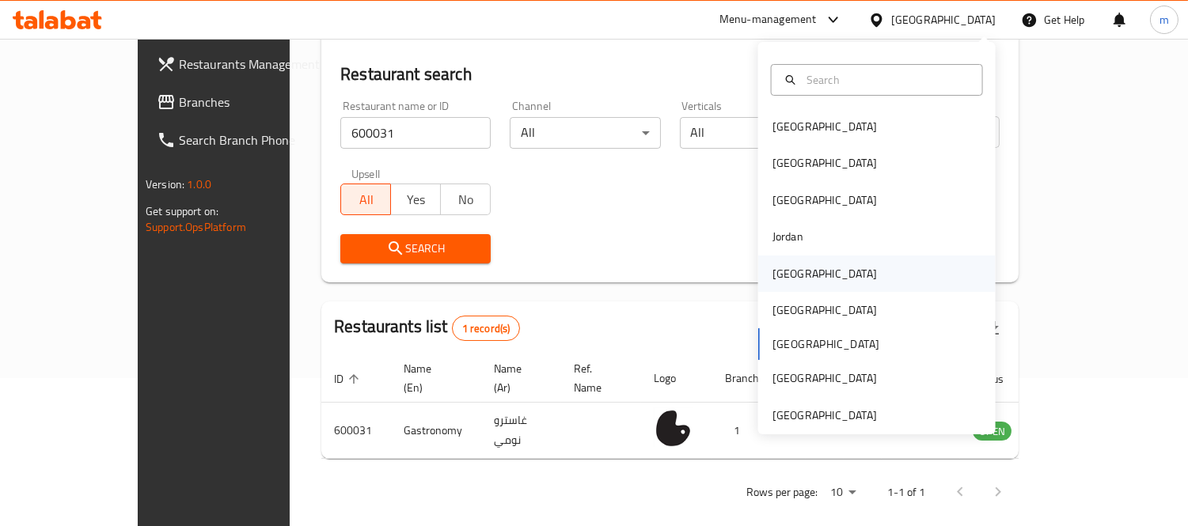
click at [804, 271] on div "[GEOGRAPHIC_DATA]" at bounding box center [876, 274] width 237 height 36
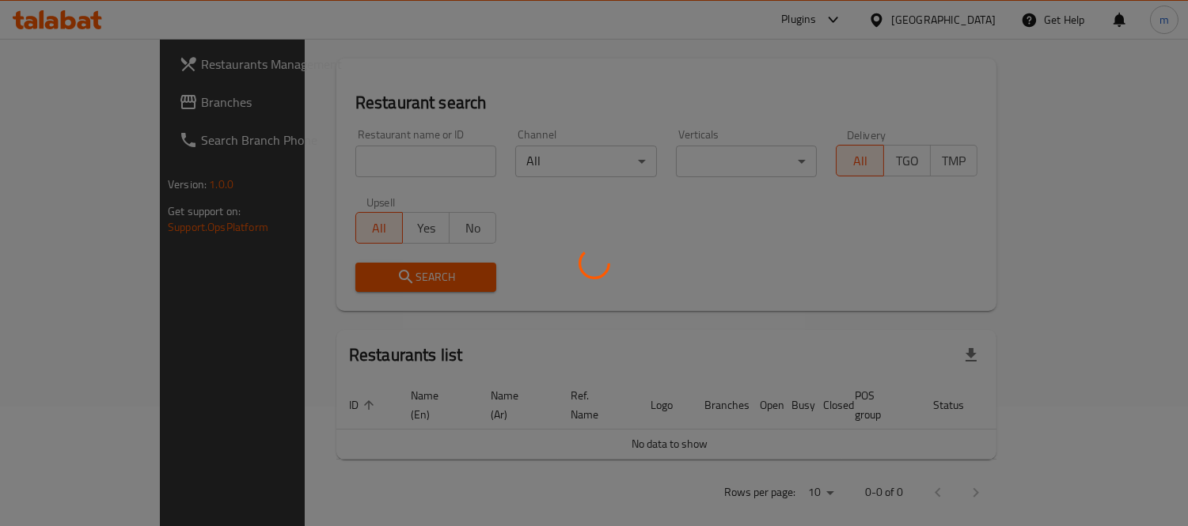
scroll to position [148, 0]
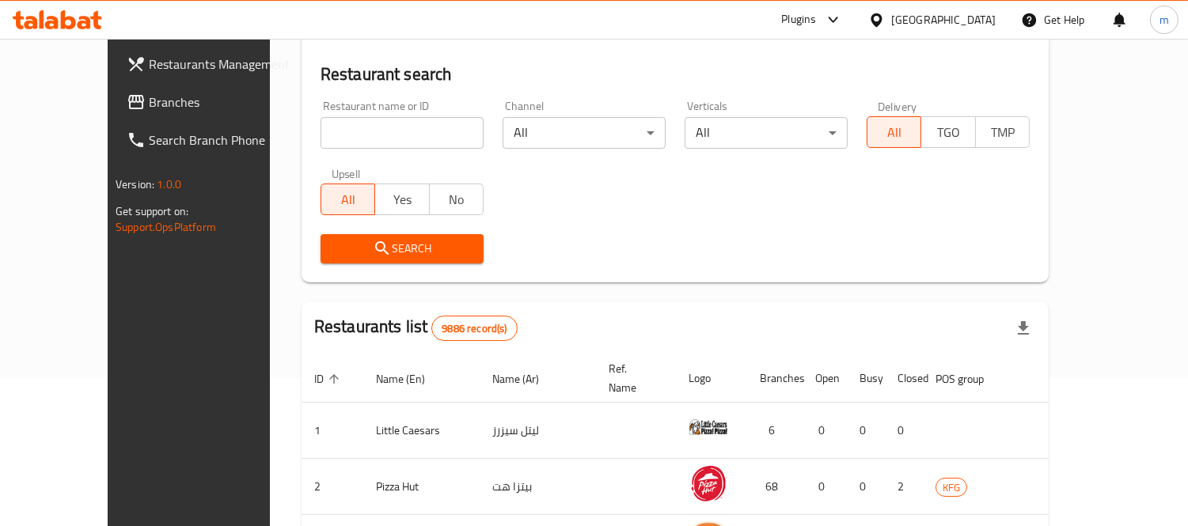
click at [149, 103] on span "Branches" at bounding box center [221, 102] width 145 height 19
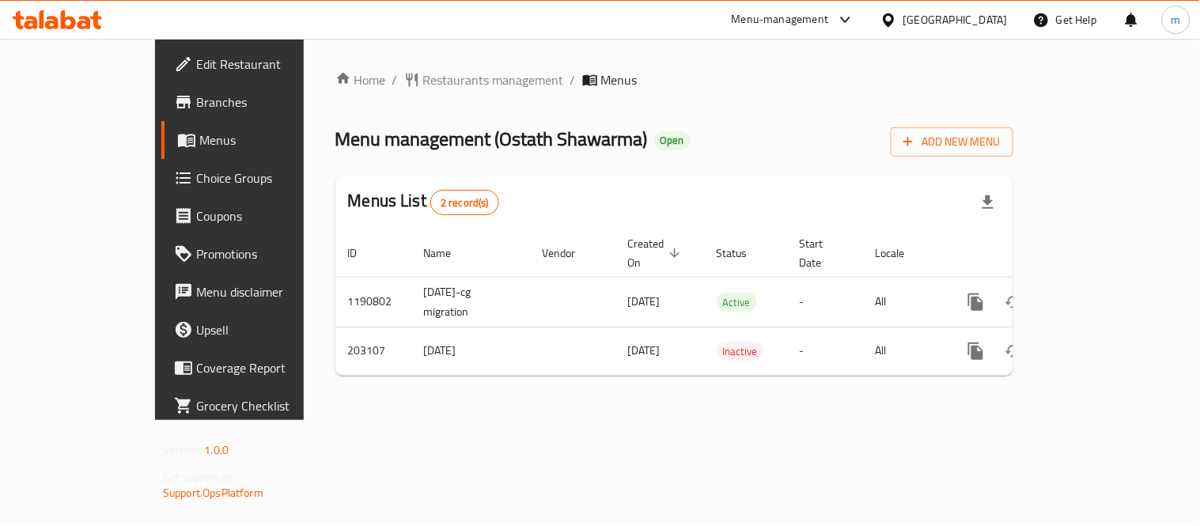
click at [423, 77] on span "Restaurants management" at bounding box center [493, 79] width 141 height 19
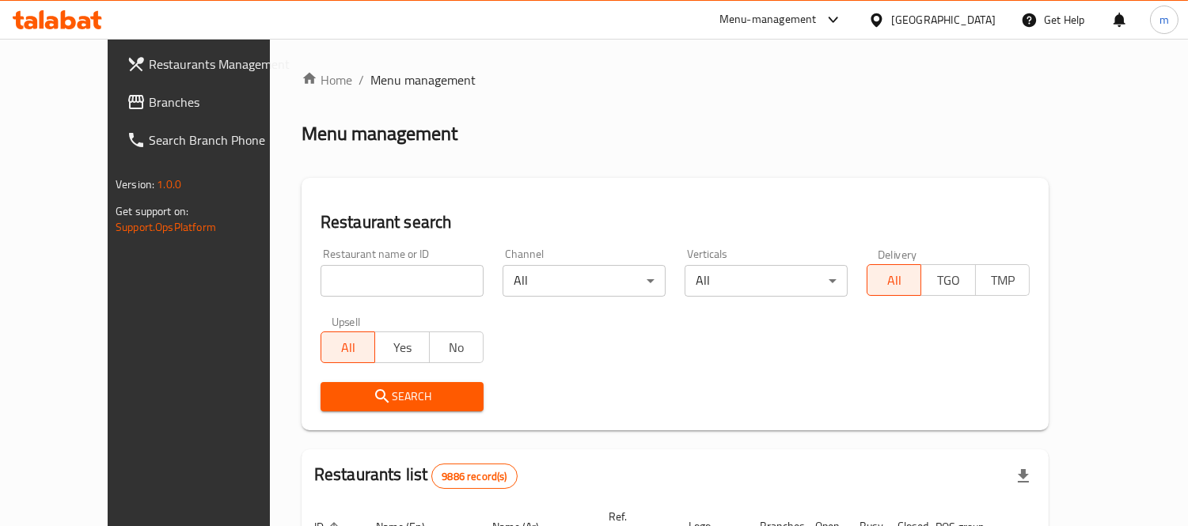
click at [360, 275] on input "search" at bounding box center [401, 281] width 163 height 32
paste input "622494"
type input "622494"
click button "Search" at bounding box center [401, 396] width 163 height 29
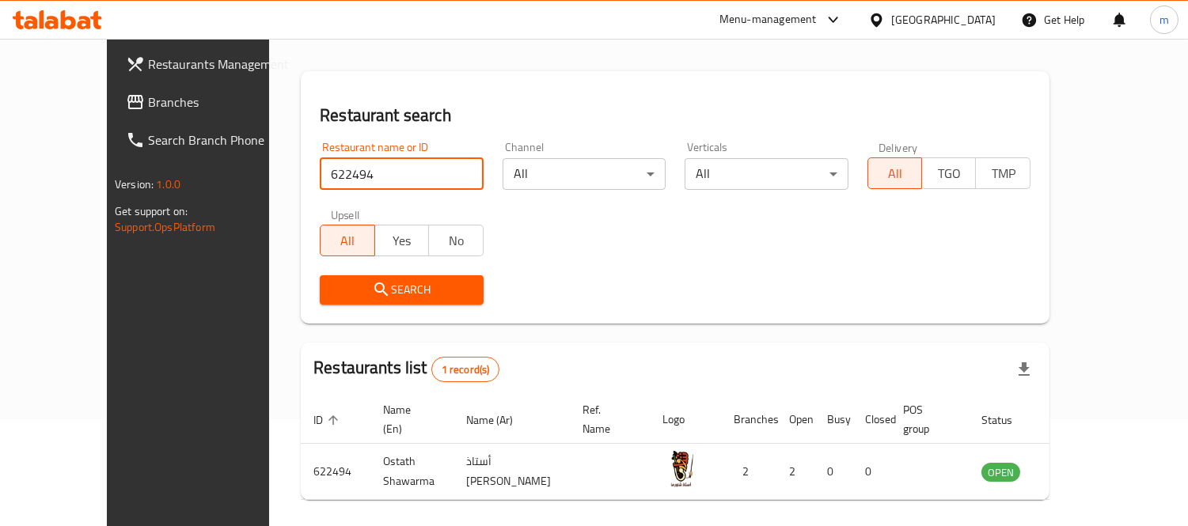
scroll to position [148, 0]
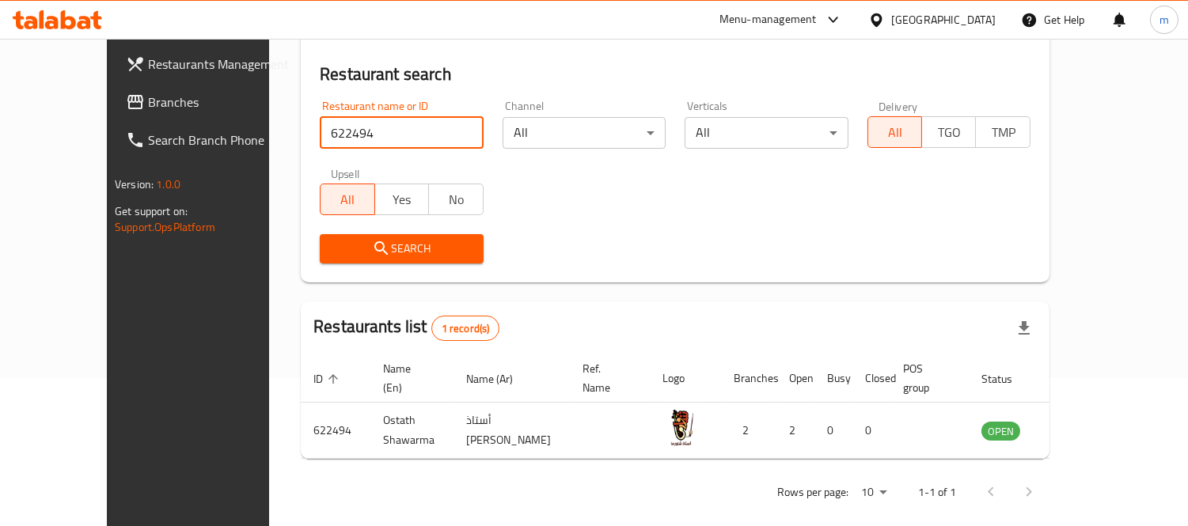
click at [970, 17] on div "Kuwait" at bounding box center [943, 19] width 104 height 17
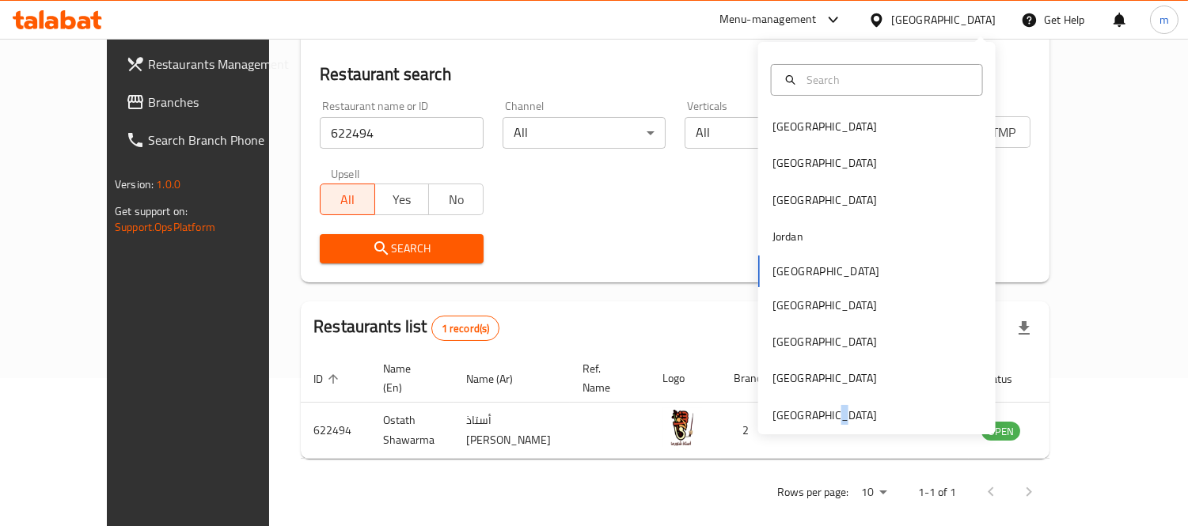
drag, startPoint x: 816, startPoint y: 417, endPoint x: 1188, endPoint y: 401, distance: 373.0
click at [815, 414] on div "[GEOGRAPHIC_DATA]" at bounding box center [824, 415] width 104 height 17
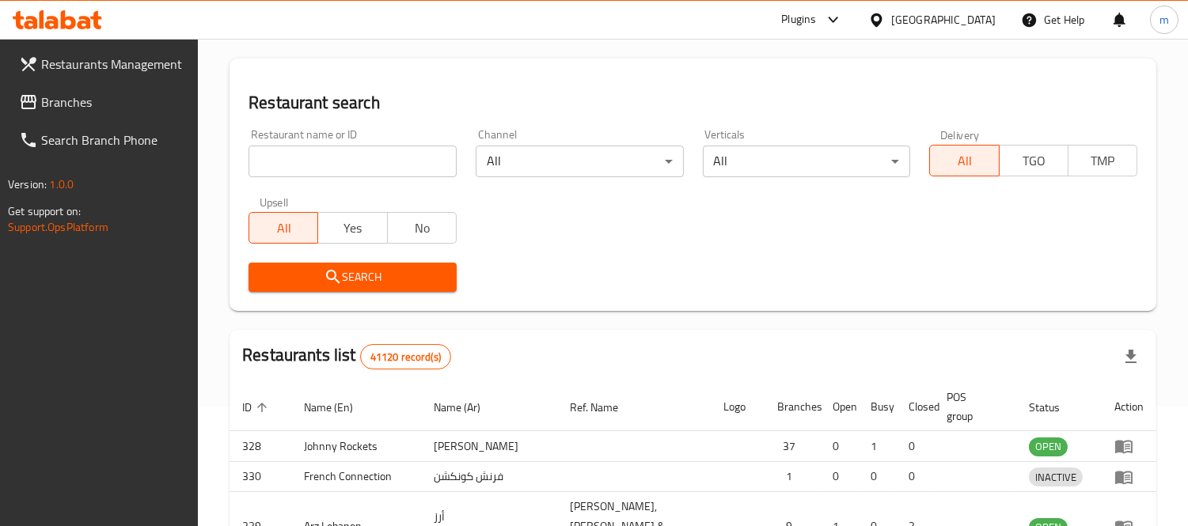
scroll to position [148, 0]
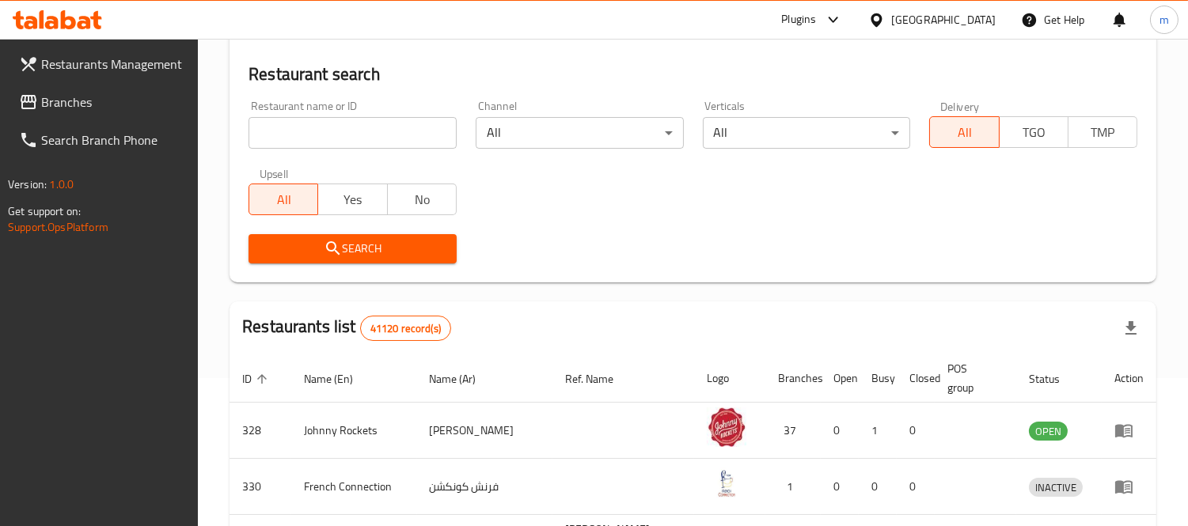
click at [108, 88] on link "Branches" at bounding box center [102, 102] width 192 height 38
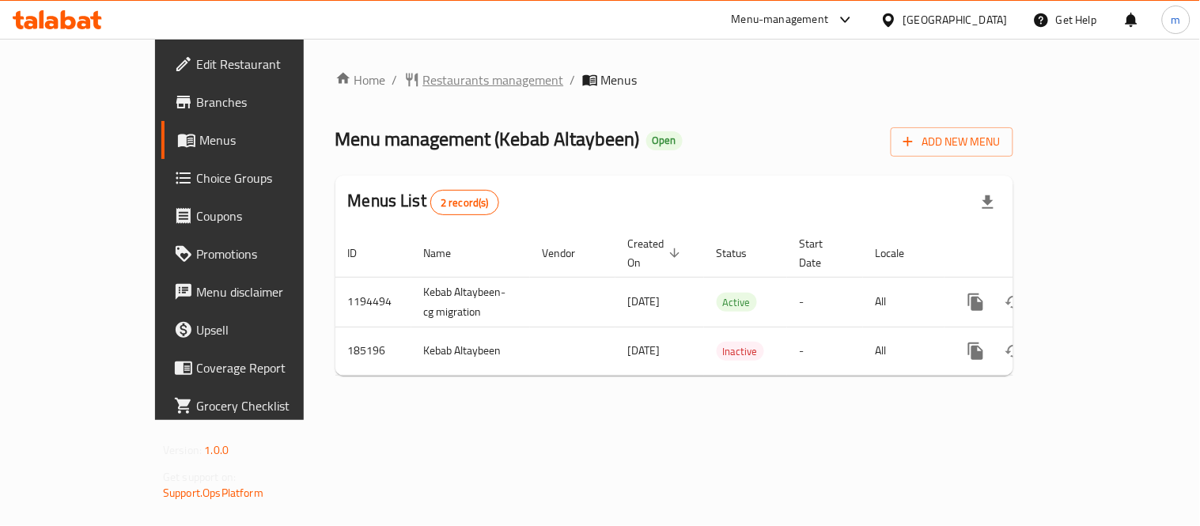
click at [423, 70] on span "Restaurants management" at bounding box center [493, 79] width 141 height 19
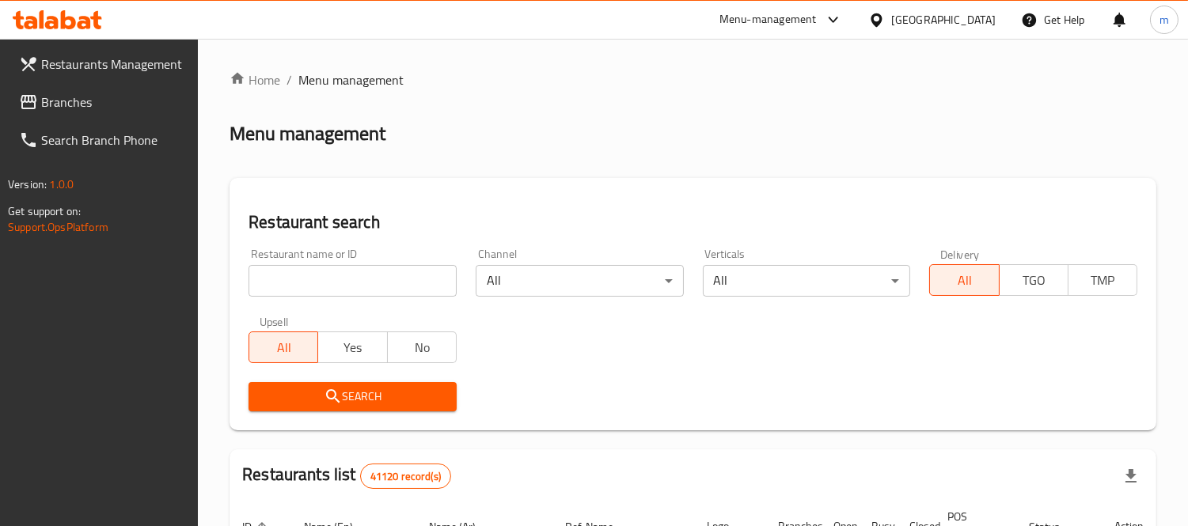
click at [390, 278] on input "search" at bounding box center [352, 281] width 208 height 32
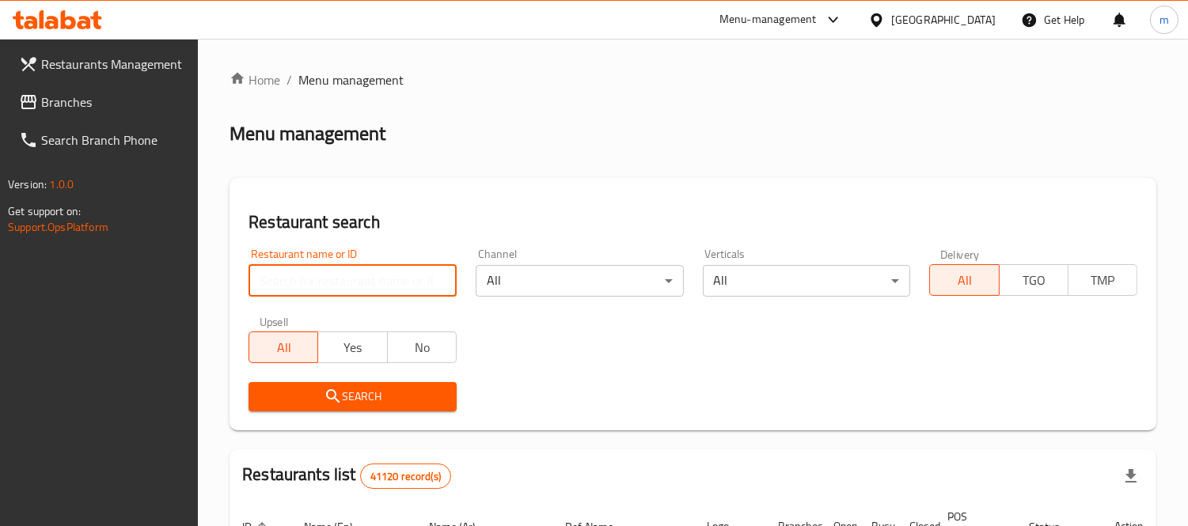
paste input "619813"
type input "619813"
click button "Search" at bounding box center [352, 396] width 208 height 29
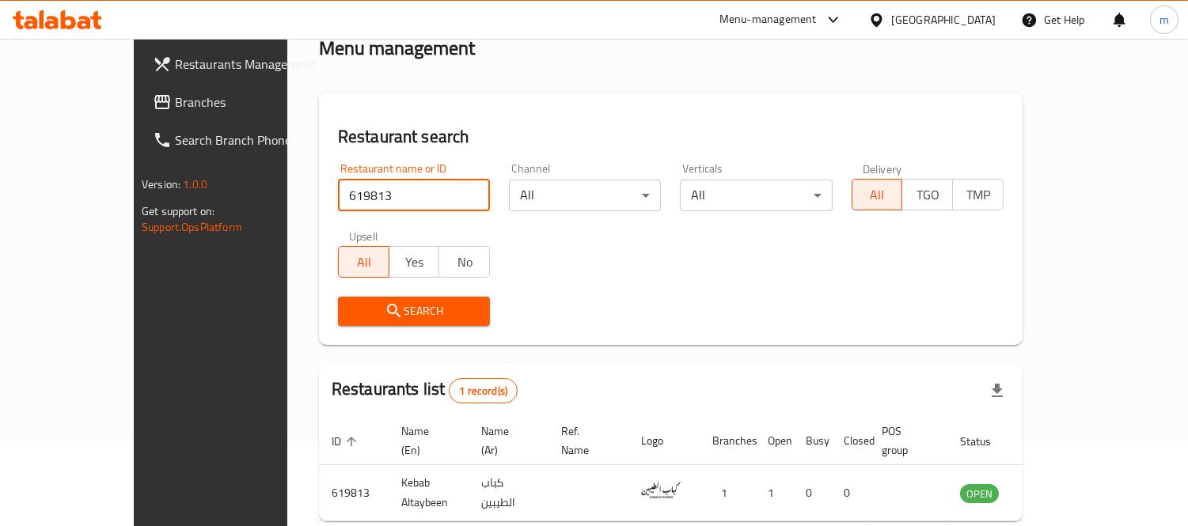
scroll to position [148, 0]
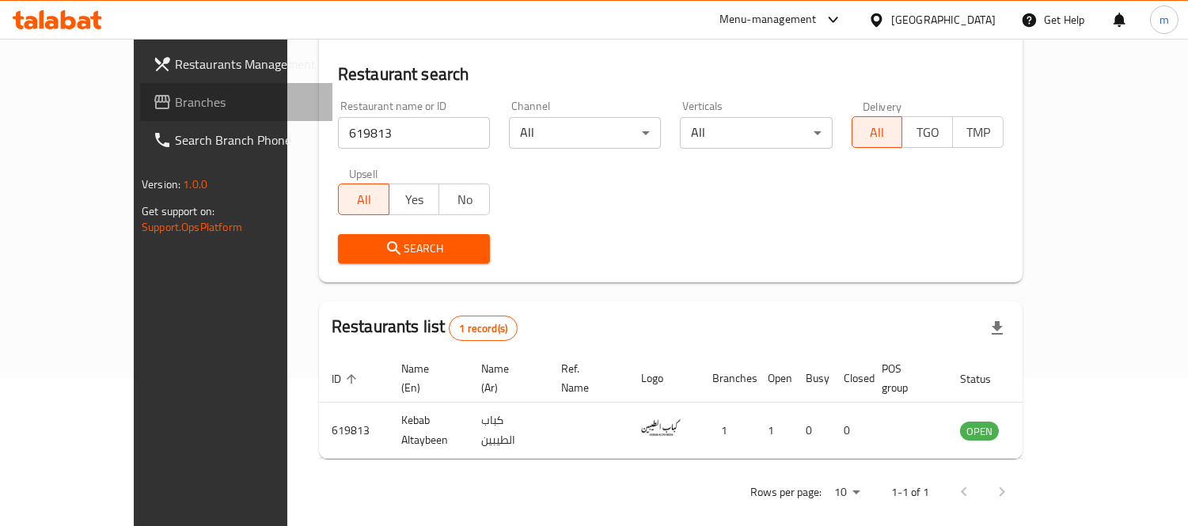
click at [153, 99] on icon at bounding box center [162, 102] width 19 height 19
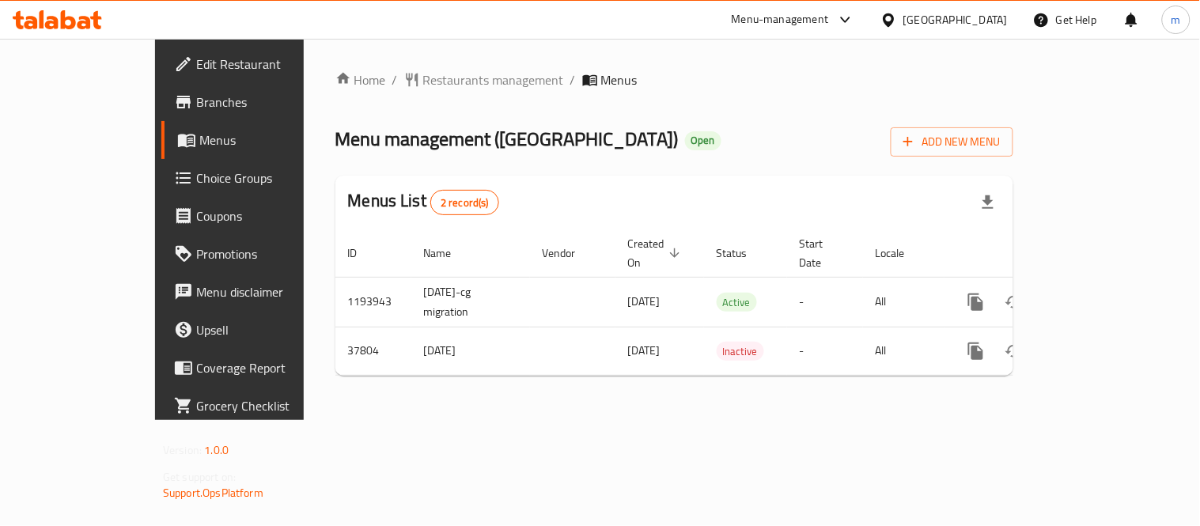
click at [423, 81] on span "Restaurants management" at bounding box center [493, 79] width 141 height 19
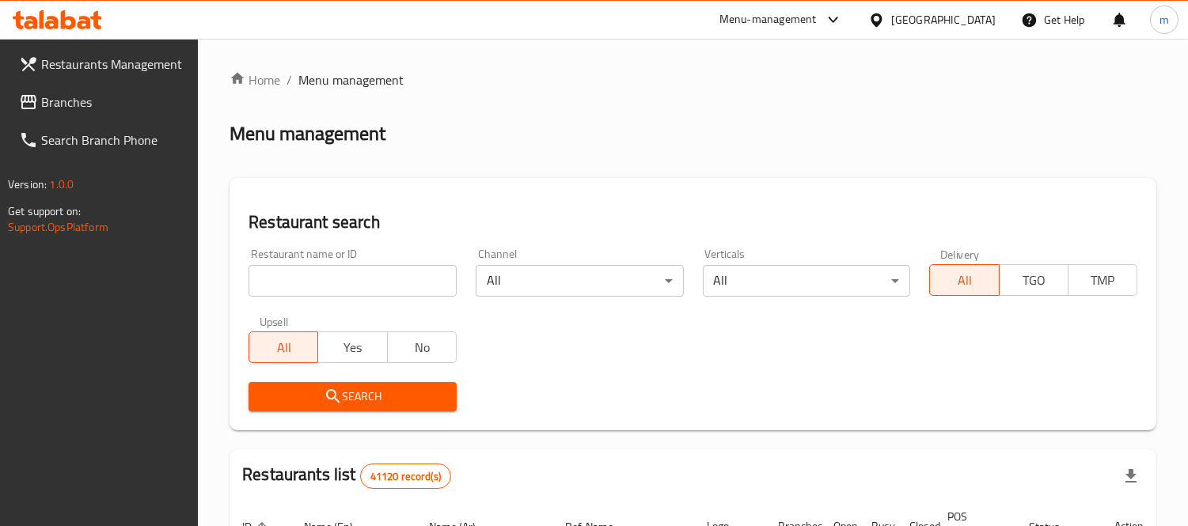
click at [366, 277] on input "search" at bounding box center [352, 281] width 208 height 32
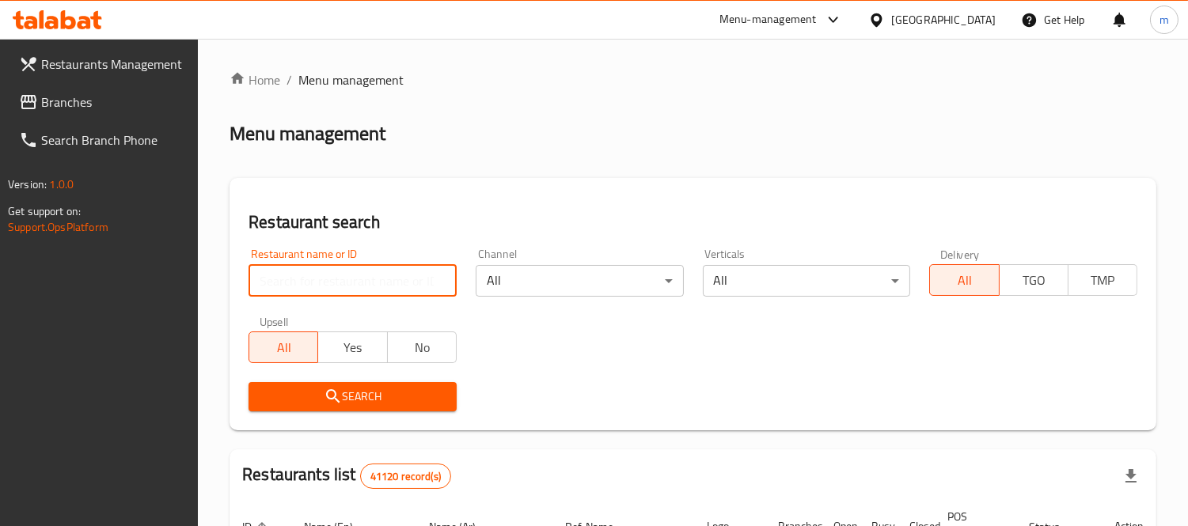
paste input "19604"
type input "19604"
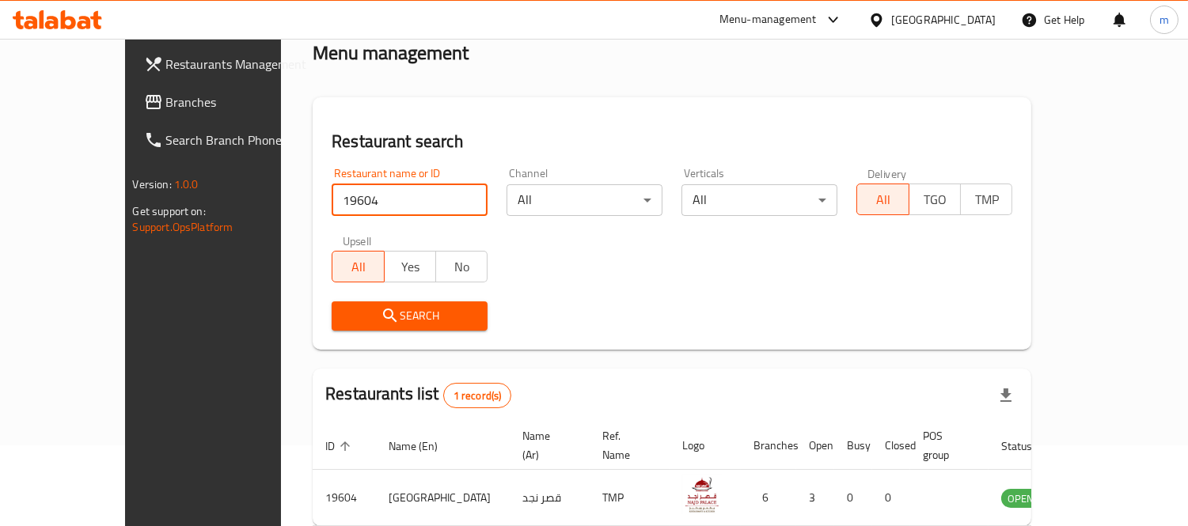
scroll to position [148, 0]
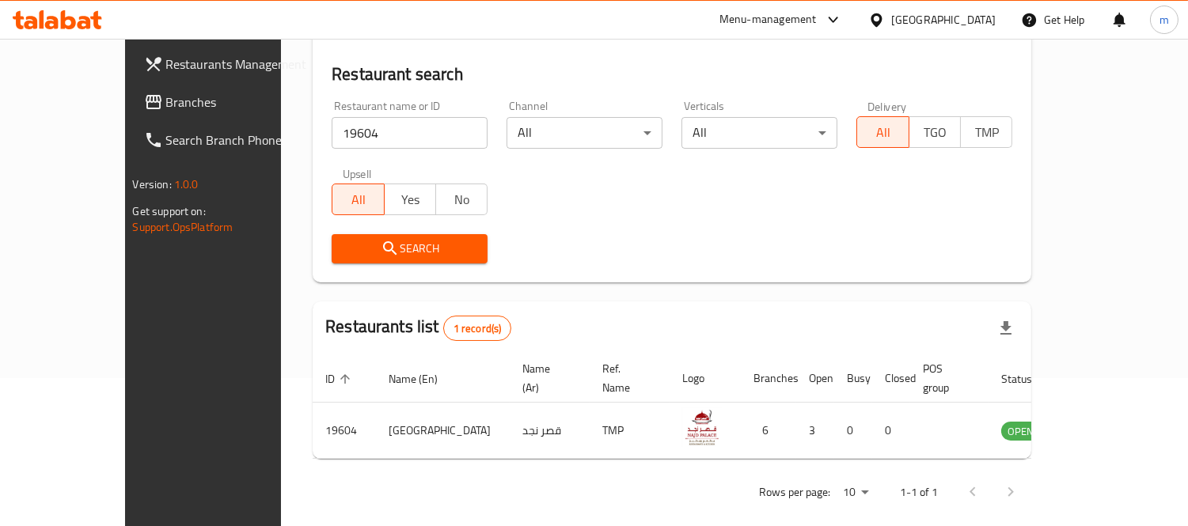
click at [928, 3] on div "[GEOGRAPHIC_DATA]" at bounding box center [931, 20] width 153 height 38
click at [927, 24] on div "[GEOGRAPHIC_DATA]" at bounding box center [943, 19] width 104 height 17
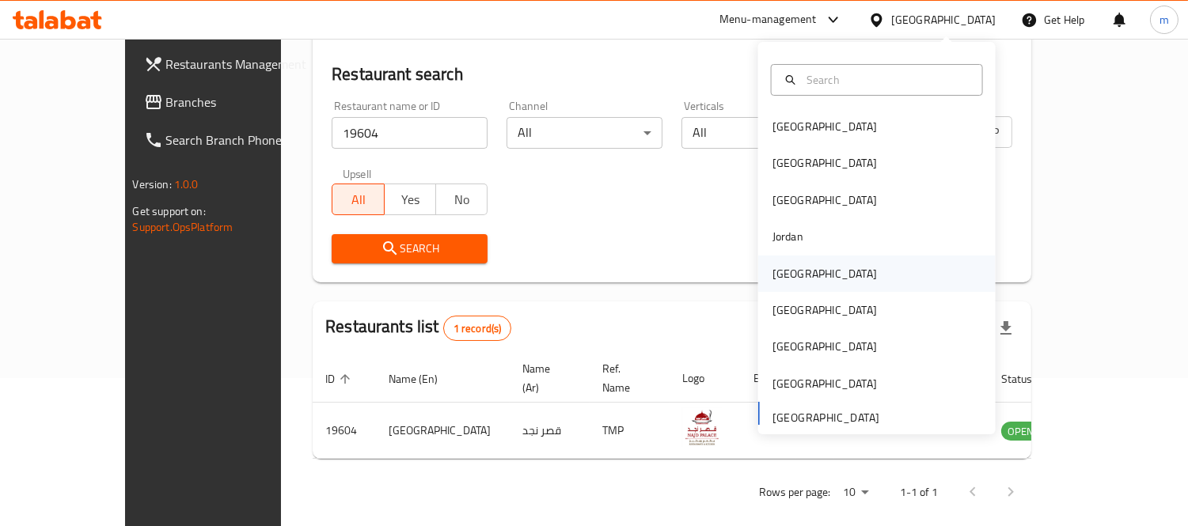
click at [791, 272] on div "Kuwait" at bounding box center [825, 274] width 130 height 36
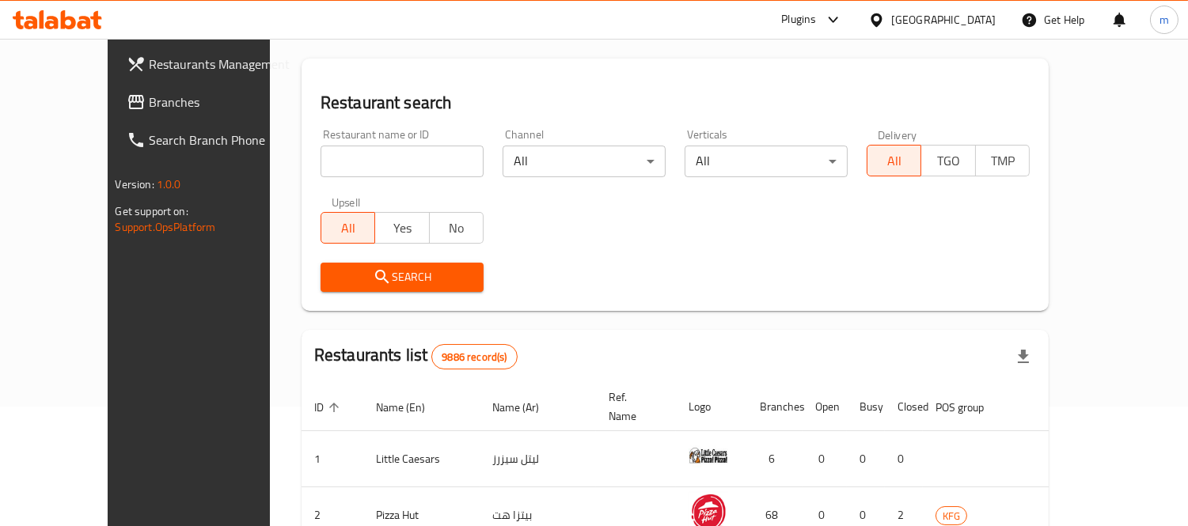
scroll to position [148, 0]
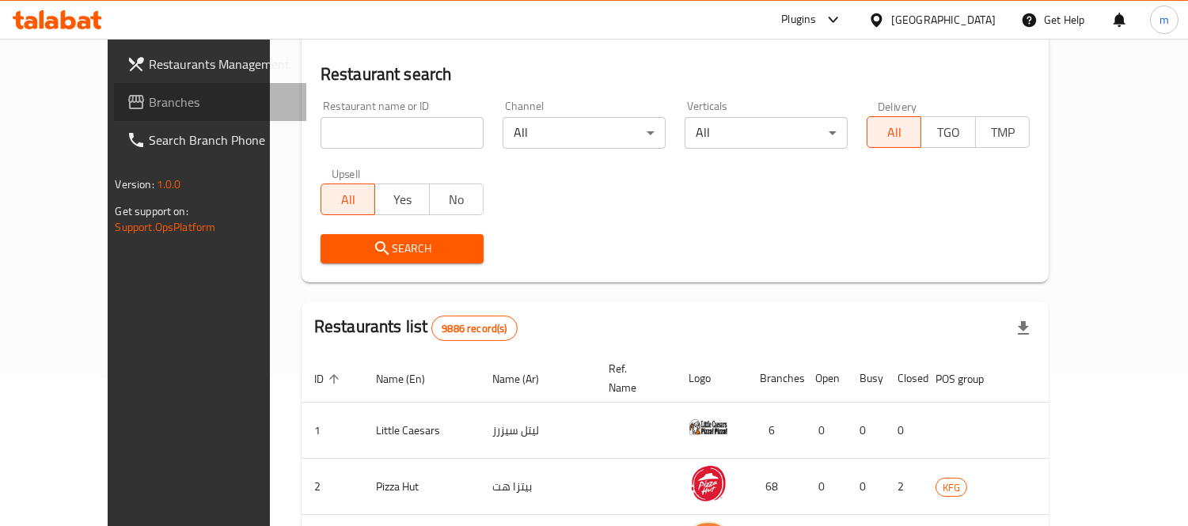
click at [127, 107] on span at bounding box center [138, 102] width 22 height 19
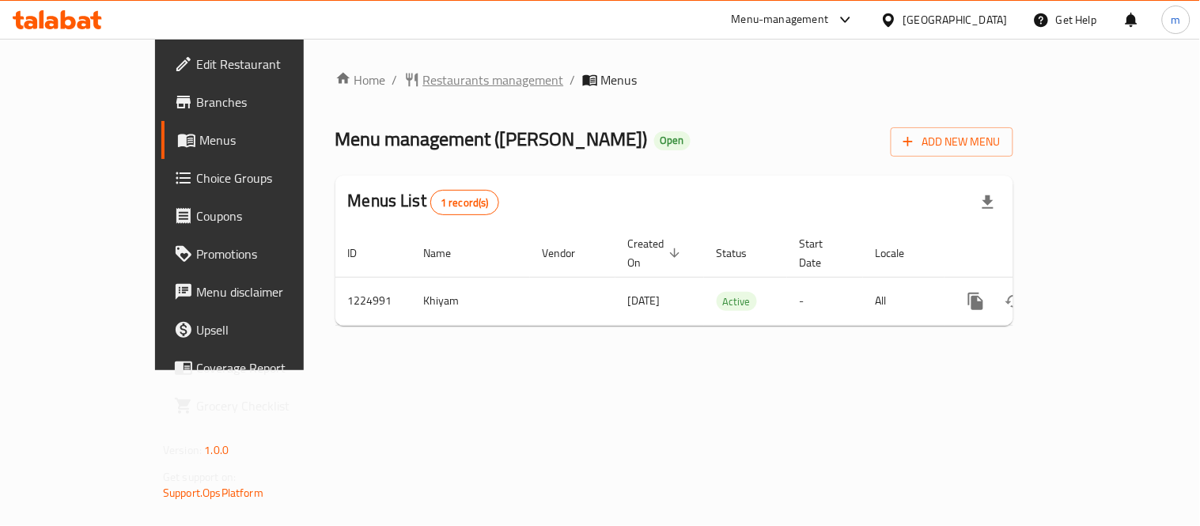
click at [423, 78] on span "Restaurants management" at bounding box center [493, 79] width 141 height 19
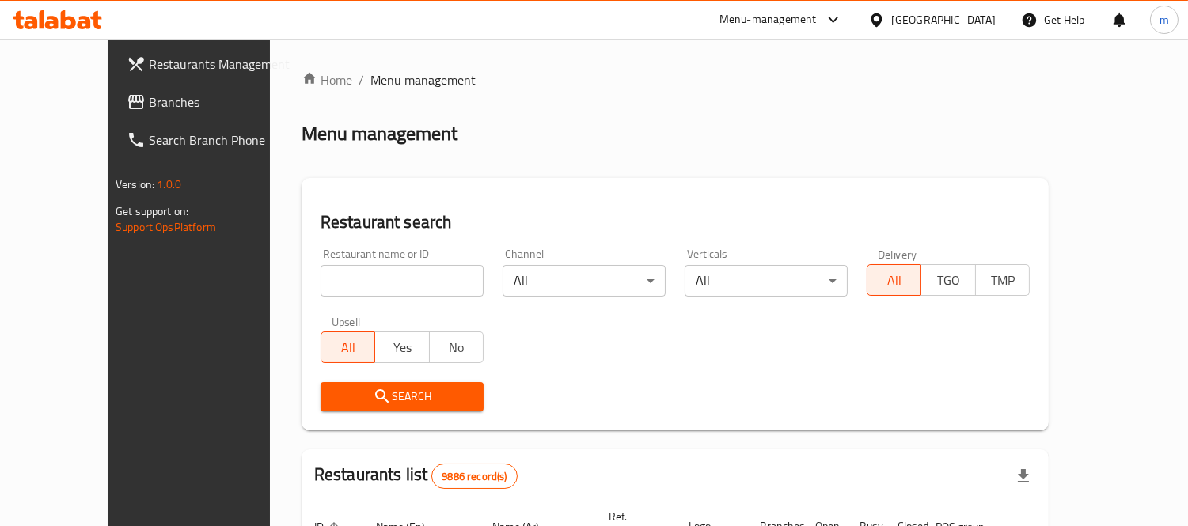
click at [370, 275] on div "Home / Menu management Menu management Restaurant search Restaurant name or ID …" at bounding box center [674, 515] width 747 height 890
click at [360, 290] on input "search" at bounding box center [401, 281] width 163 height 32
paste input "675157"
type input "675157"
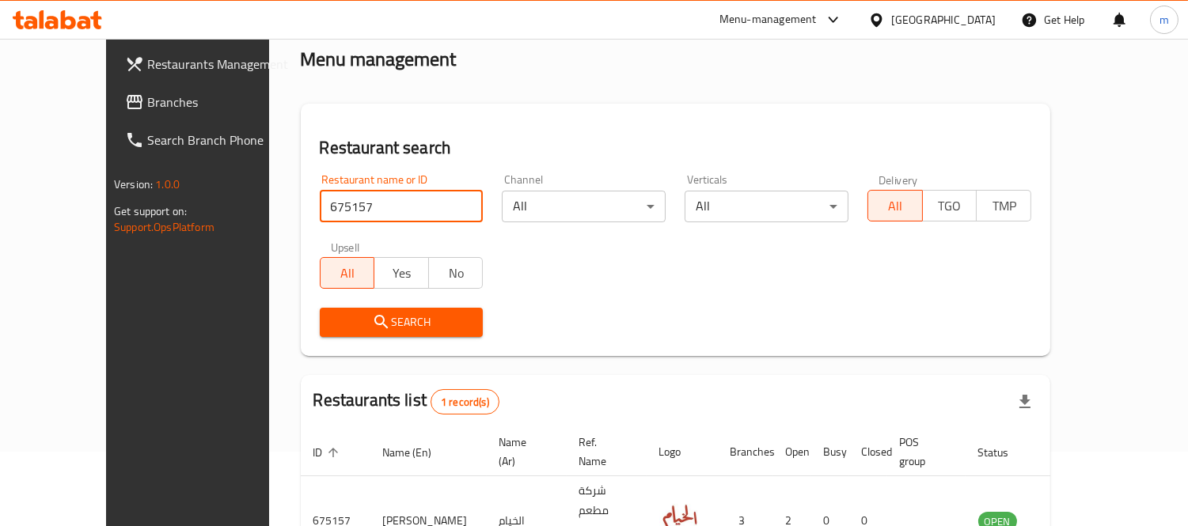
scroll to position [148, 0]
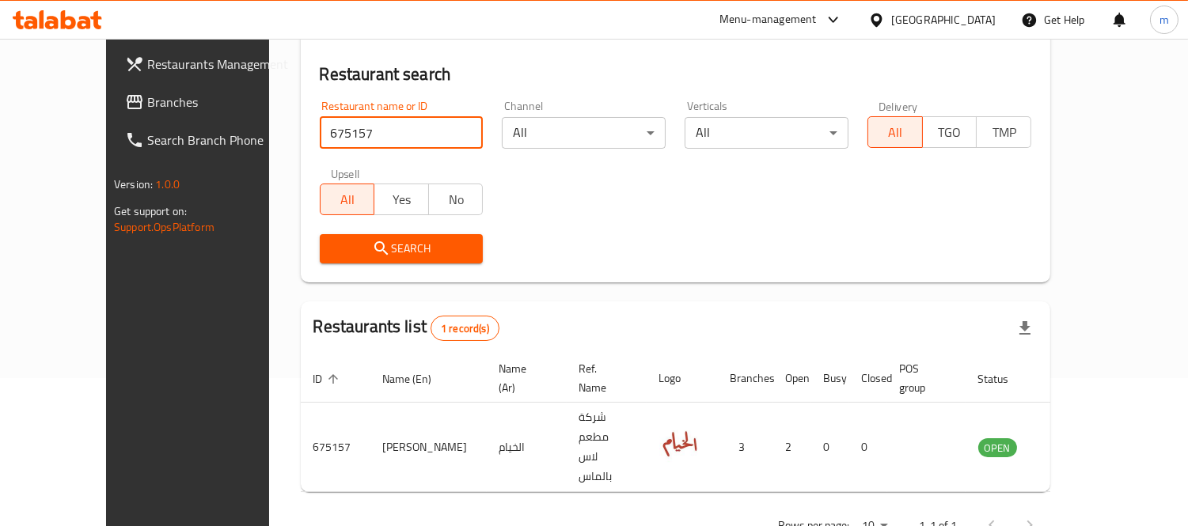
click at [978, 2] on div "[GEOGRAPHIC_DATA]" at bounding box center [931, 20] width 153 height 38
click at [980, 16] on div "[GEOGRAPHIC_DATA]" at bounding box center [943, 19] width 104 height 17
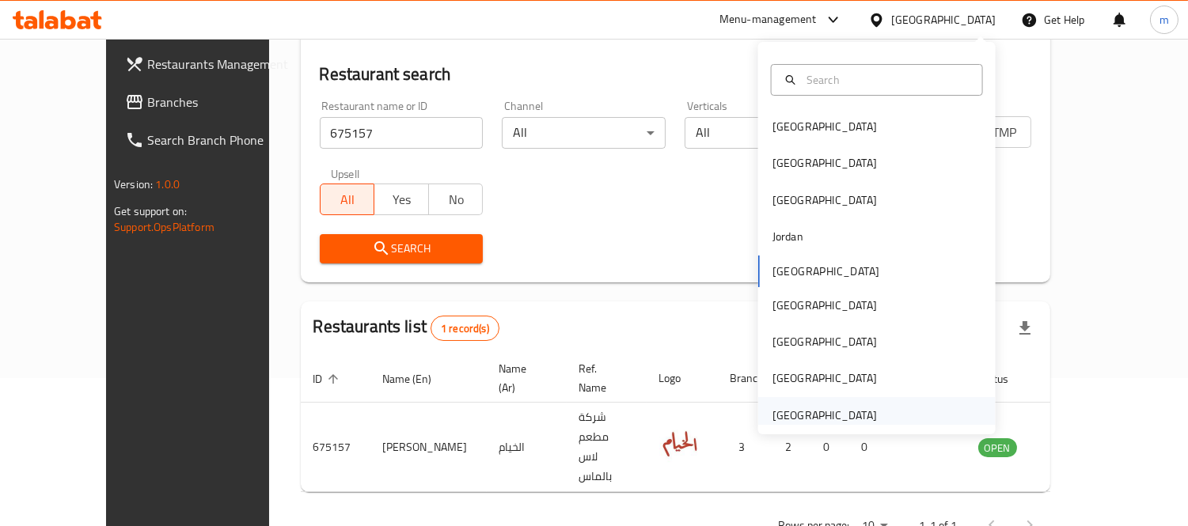
click at [832, 418] on div "[GEOGRAPHIC_DATA]" at bounding box center [824, 415] width 104 height 17
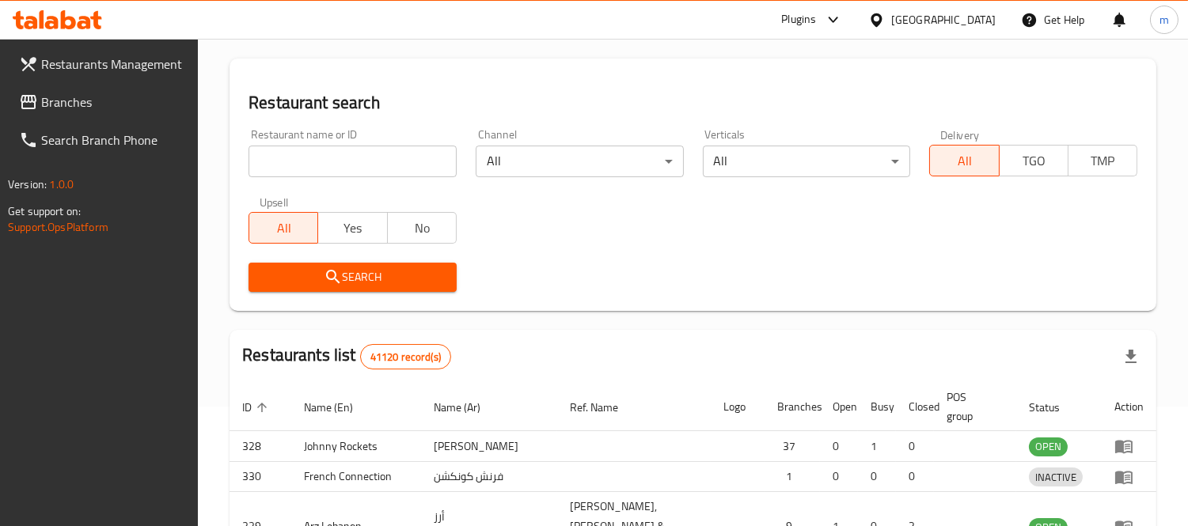
scroll to position [148, 0]
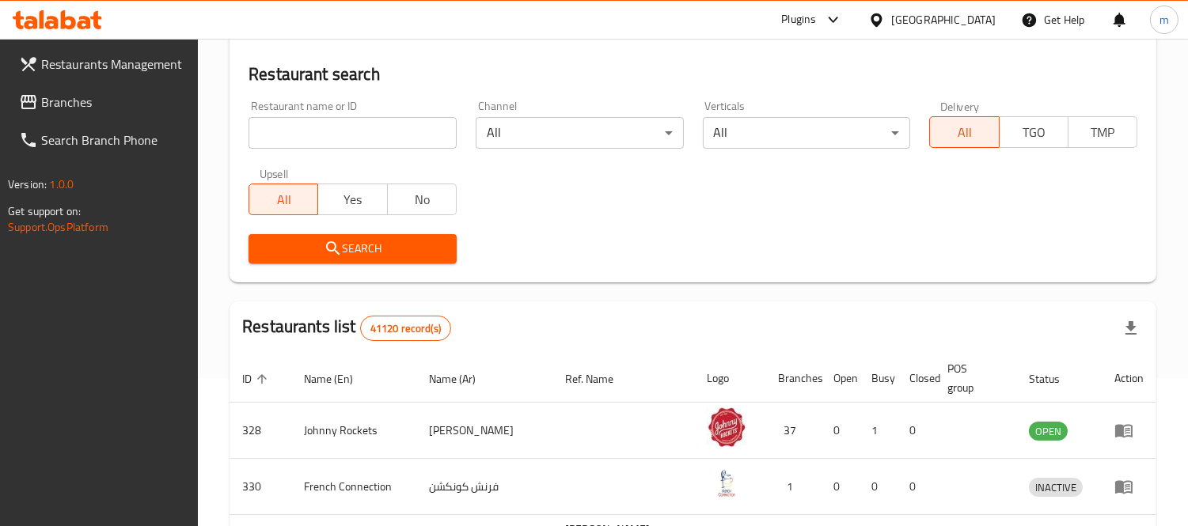
drag, startPoint x: 68, startPoint y: 85, endPoint x: 75, endPoint y: 100, distance: 16.6
click at [68, 85] on link "Branches" at bounding box center [102, 102] width 192 height 38
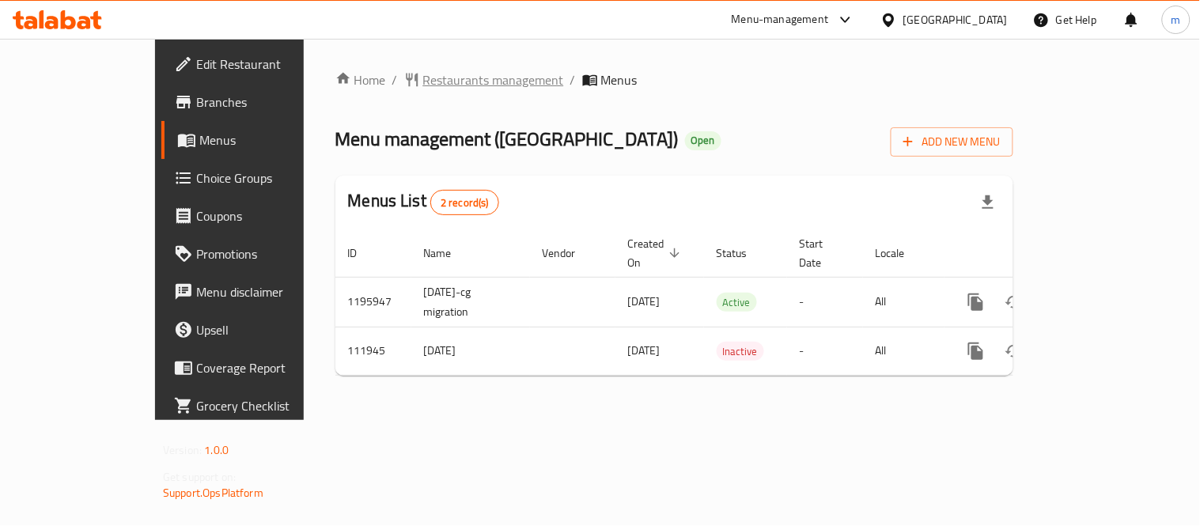
click at [423, 70] on span "Restaurants management" at bounding box center [493, 79] width 141 height 19
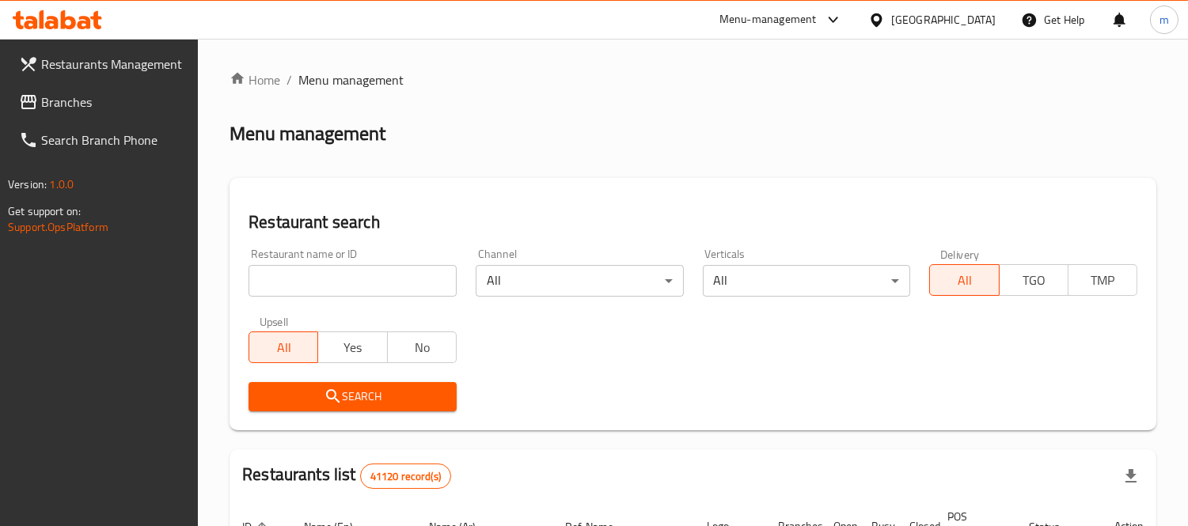
click at [378, 286] on input "search" at bounding box center [352, 281] width 208 height 32
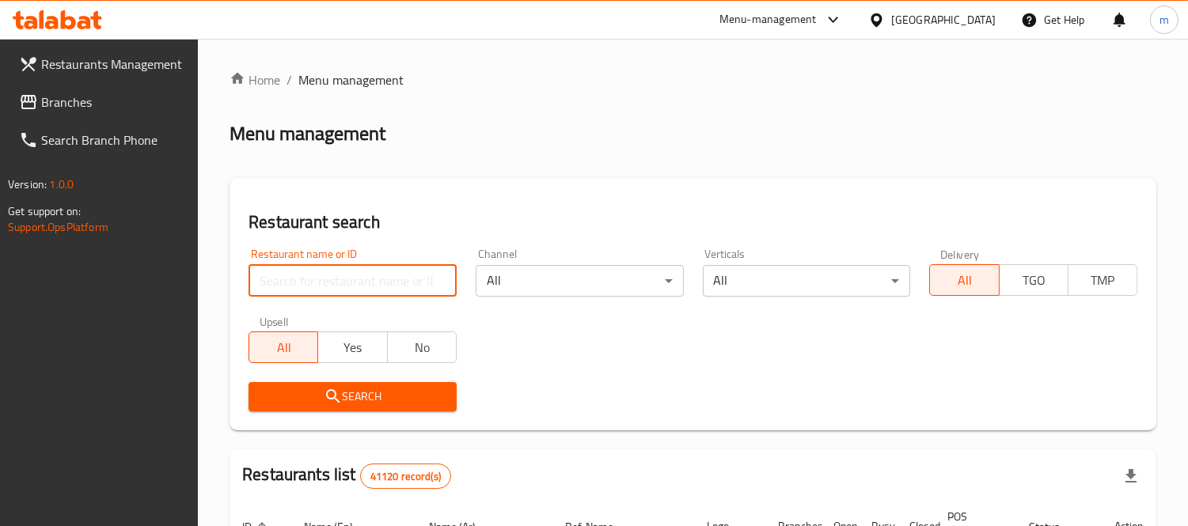
paste input "604742"
type input "604742"
click button "Search" at bounding box center [352, 396] width 208 height 29
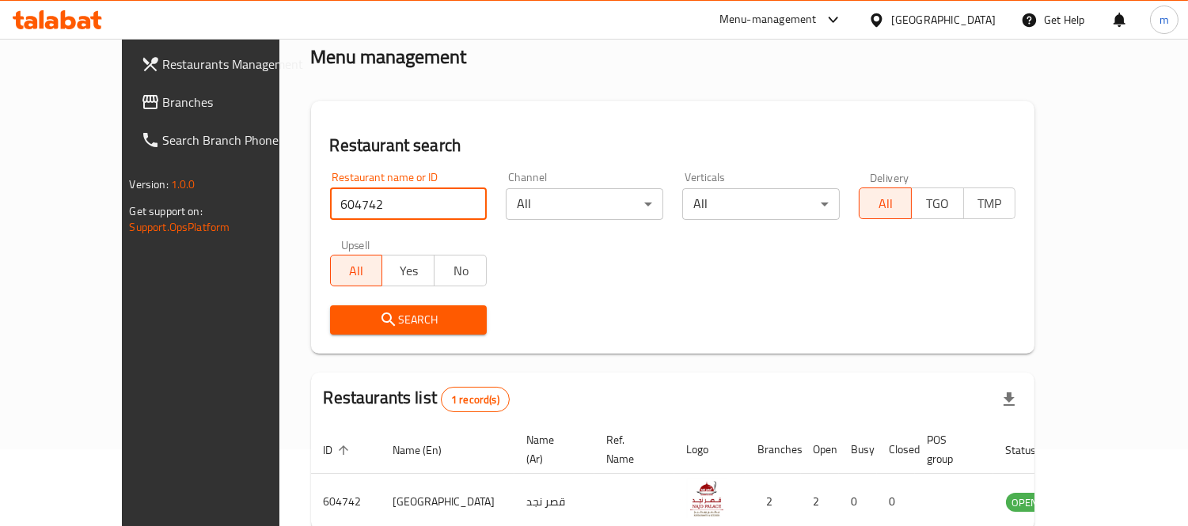
scroll to position [148, 0]
